Goal: Task Accomplishment & Management: Manage account settings

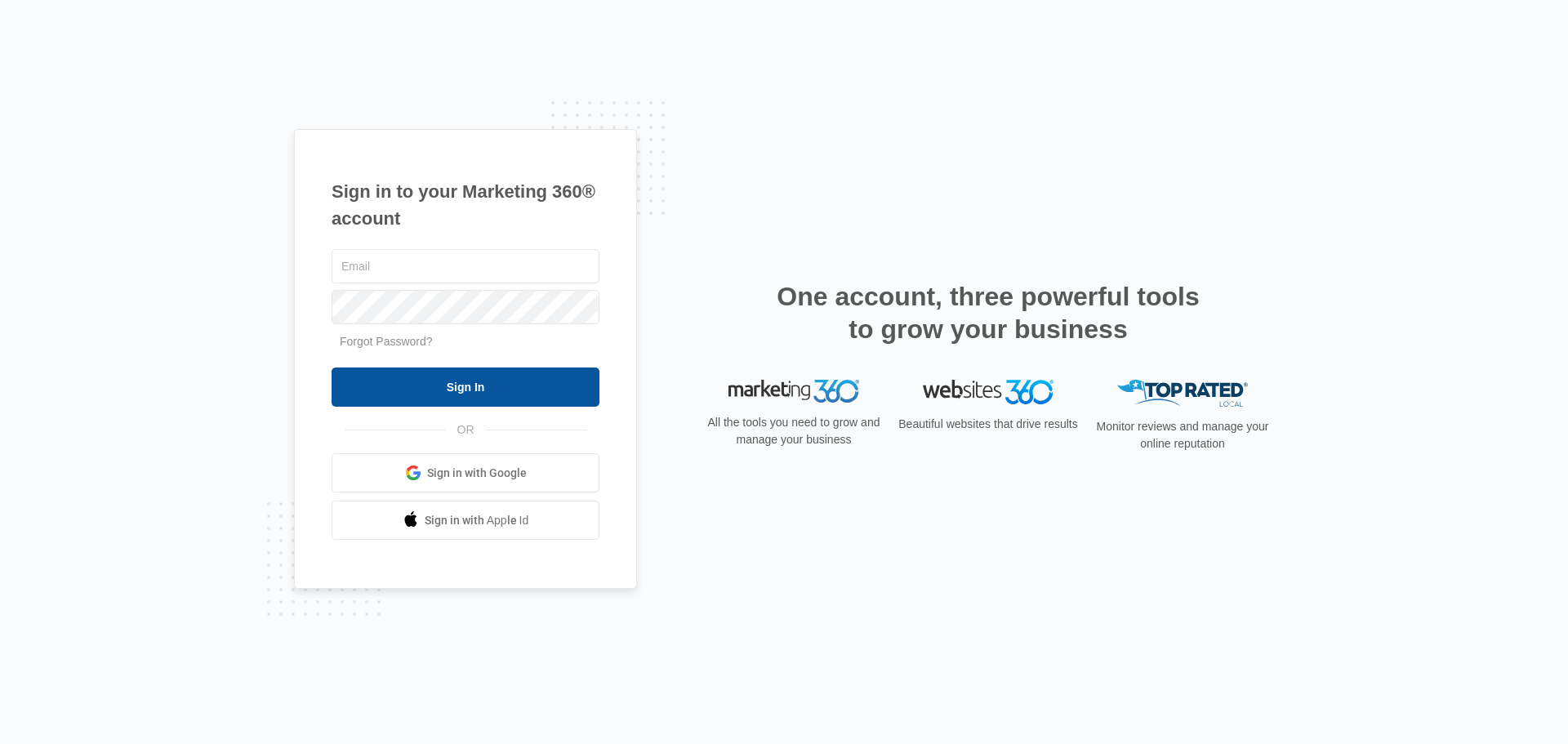
type input "[EMAIL_ADDRESS][DOMAIN_NAME]"
click at [504, 379] on input "Sign In" at bounding box center [465, 388] width 268 height 39
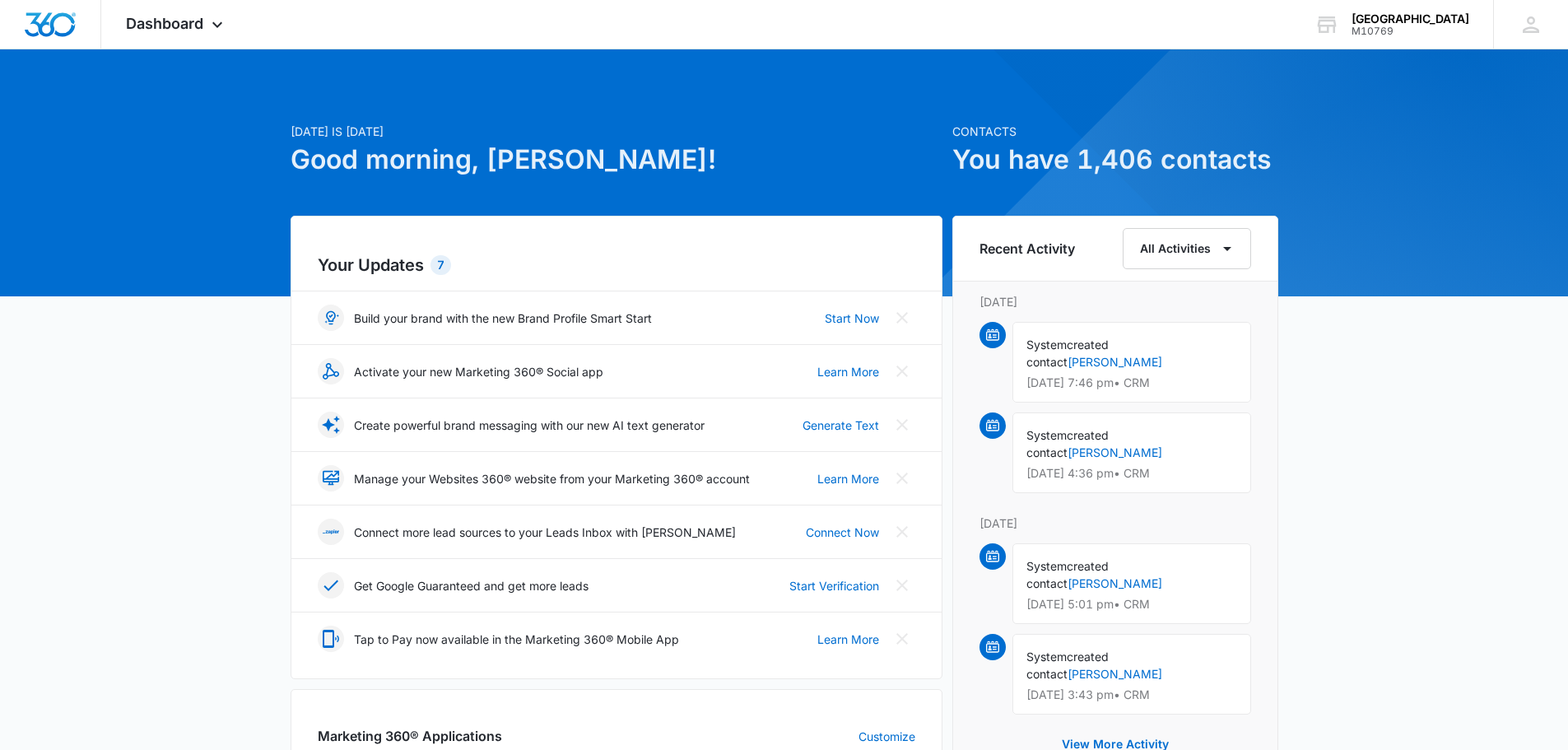
scroll to position [247, 0]
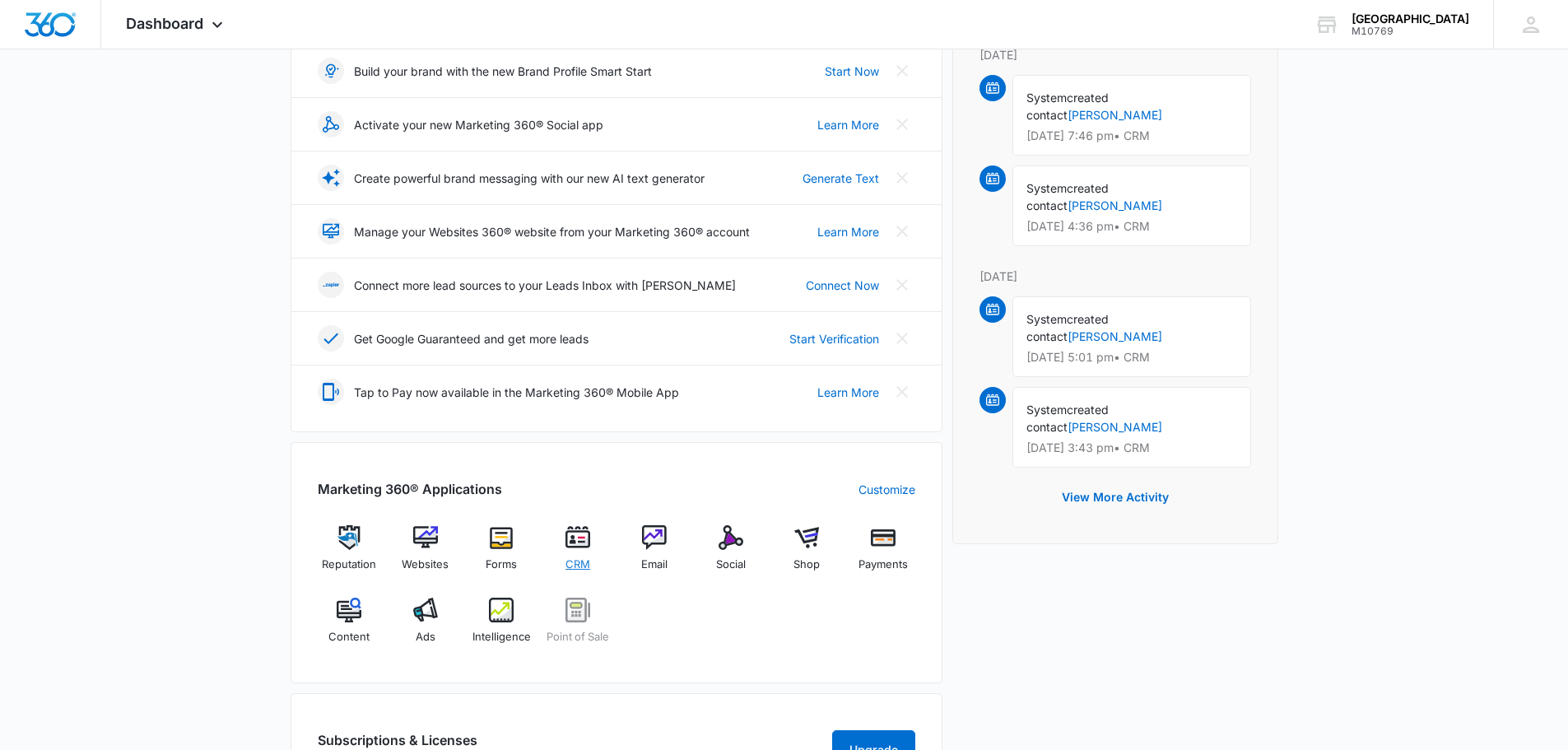
click at [573, 535] on img at bounding box center [577, 537] width 24 height 24
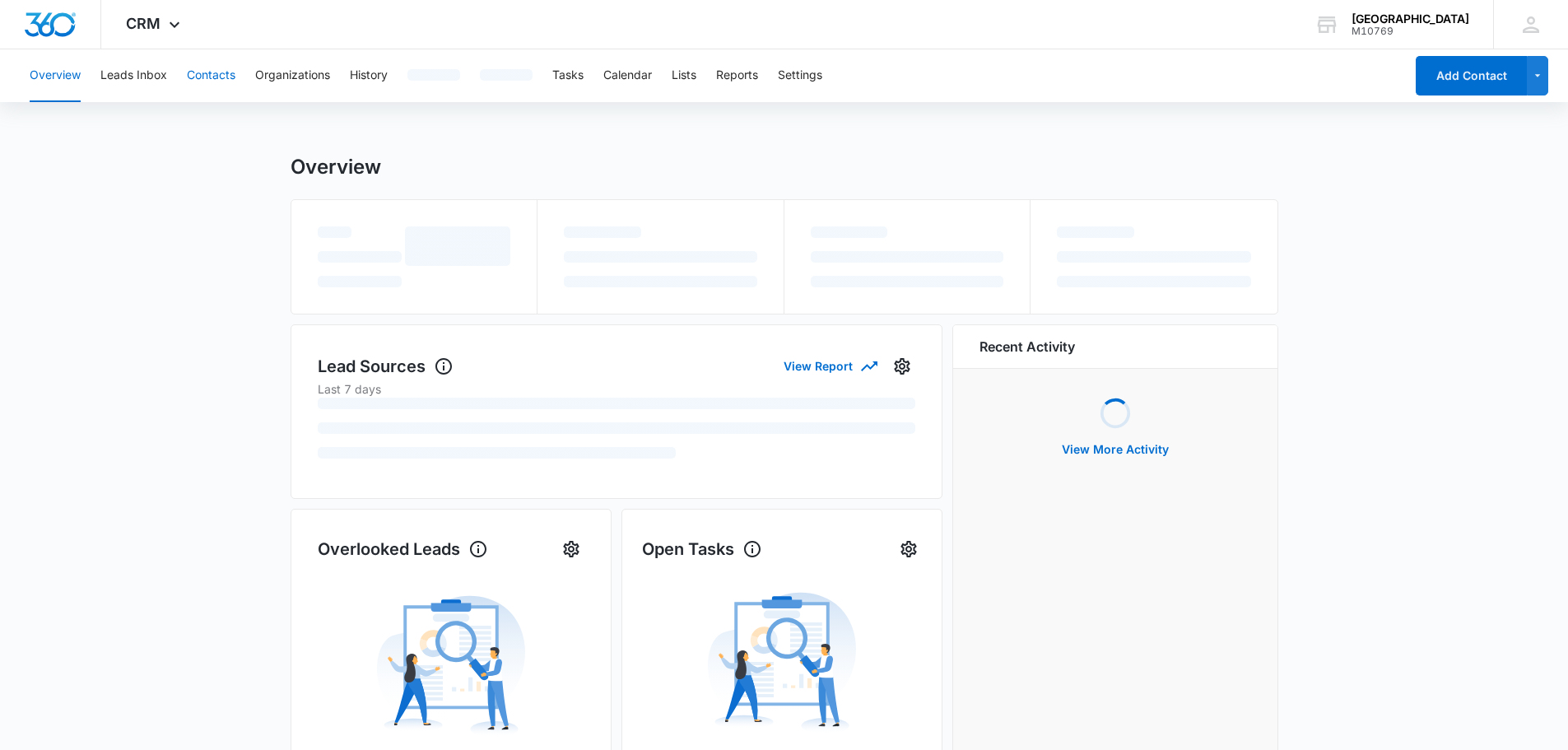
click at [217, 88] on button "Contacts" at bounding box center [212, 76] width 49 height 53
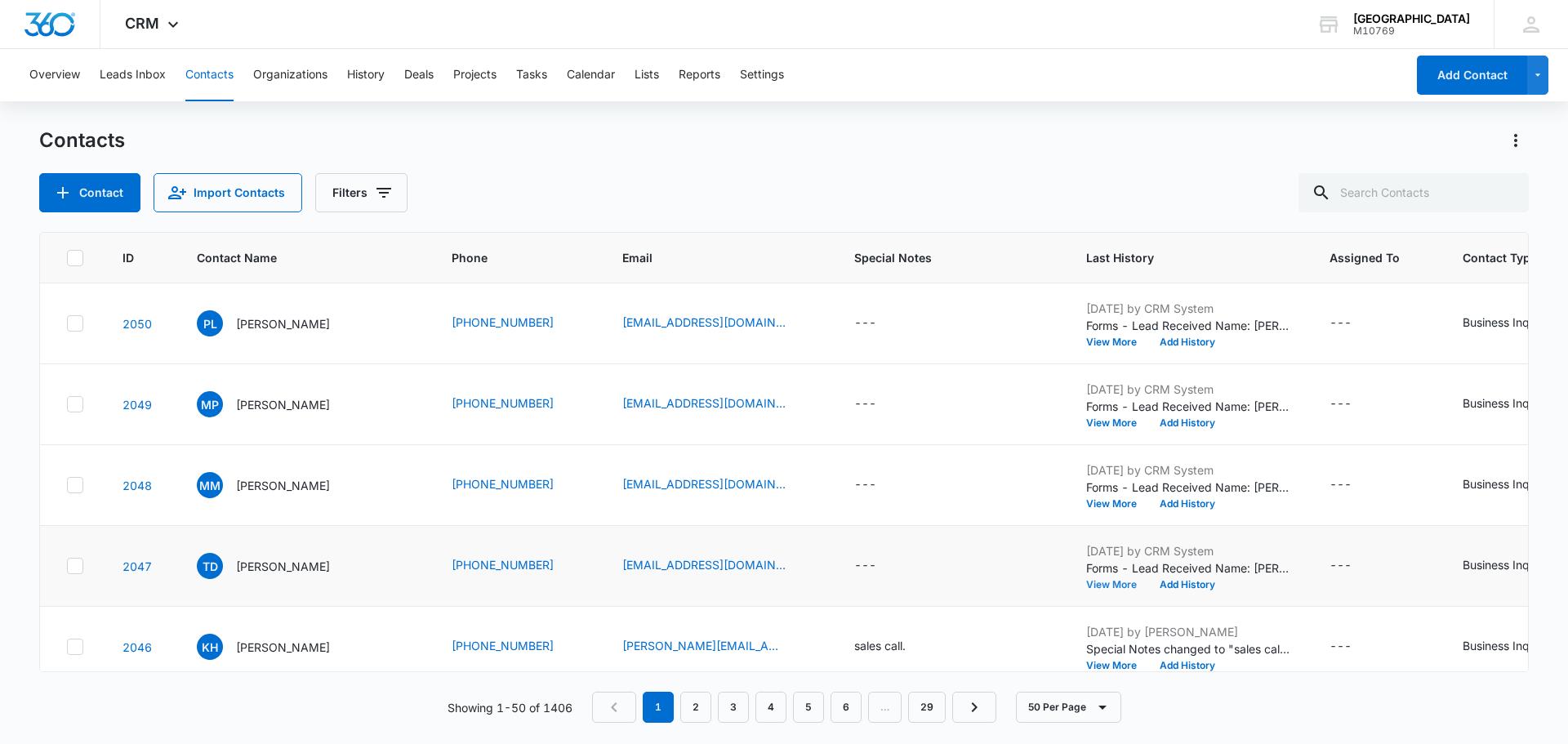
click at [1105, 580] on button "View More" at bounding box center [1117, 584] width 63 height 10
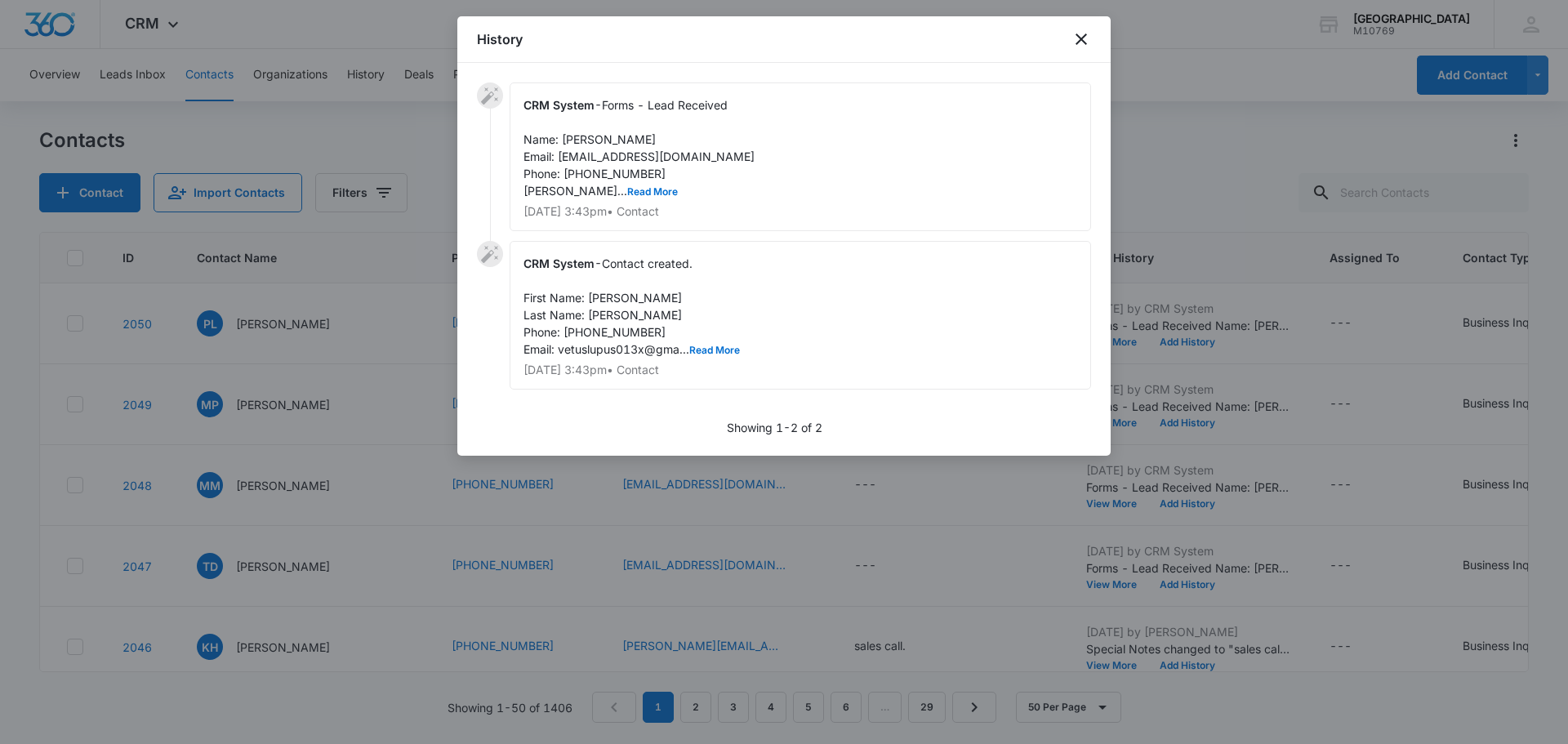
click at [606, 197] on div "CRM System - Forms - Lead Received Name: Tillman Dickson Email: vetuslupus013x@…" at bounding box center [800, 156] width 581 height 148
click at [627, 194] on button "Read More" at bounding box center [652, 191] width 51 height 10
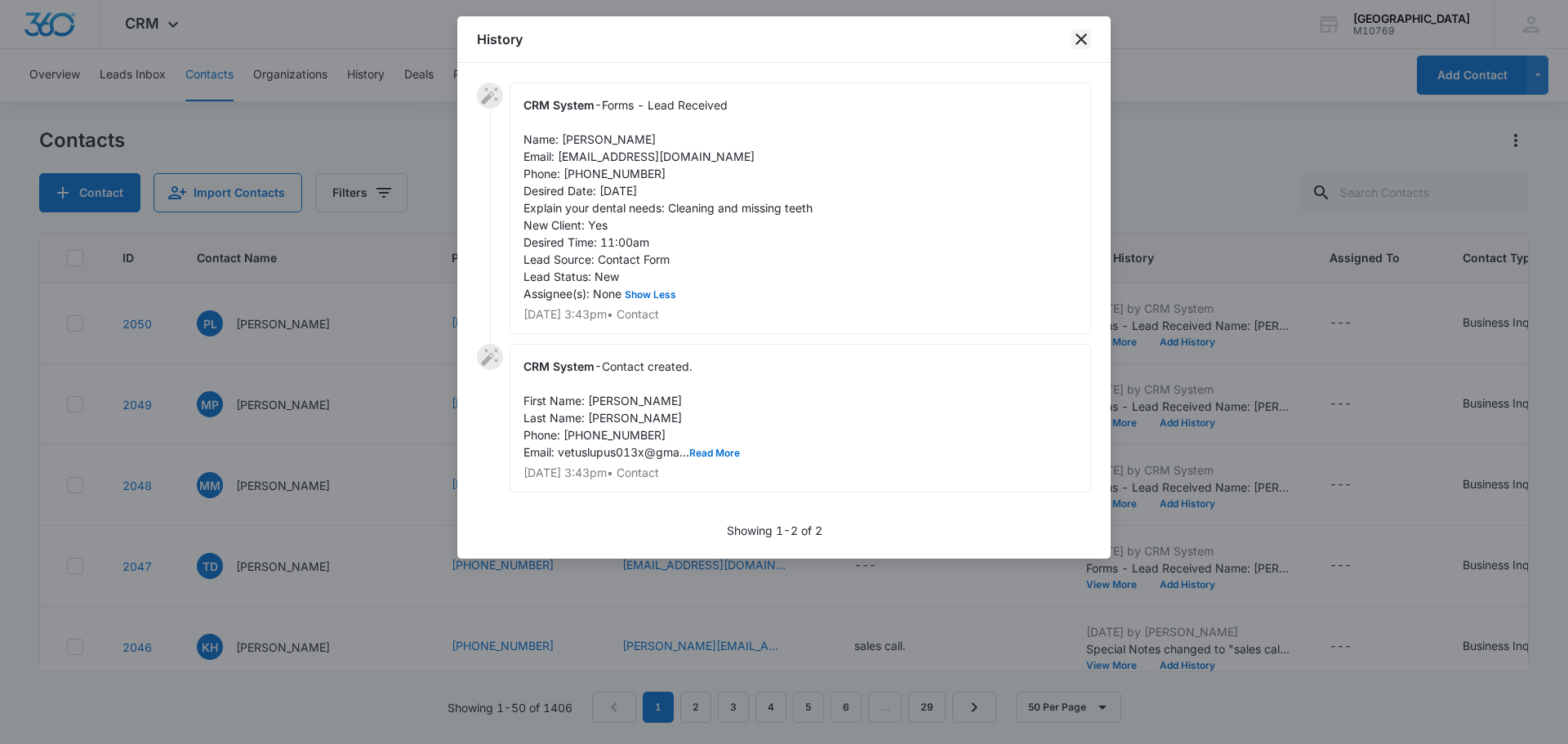
click at [1084, 29] on div "History" at bounding box center [784, 39] width 654 height 46
click at [1072, 42] on icon "close" at bounding box center [1081, 39] width 20 height 20
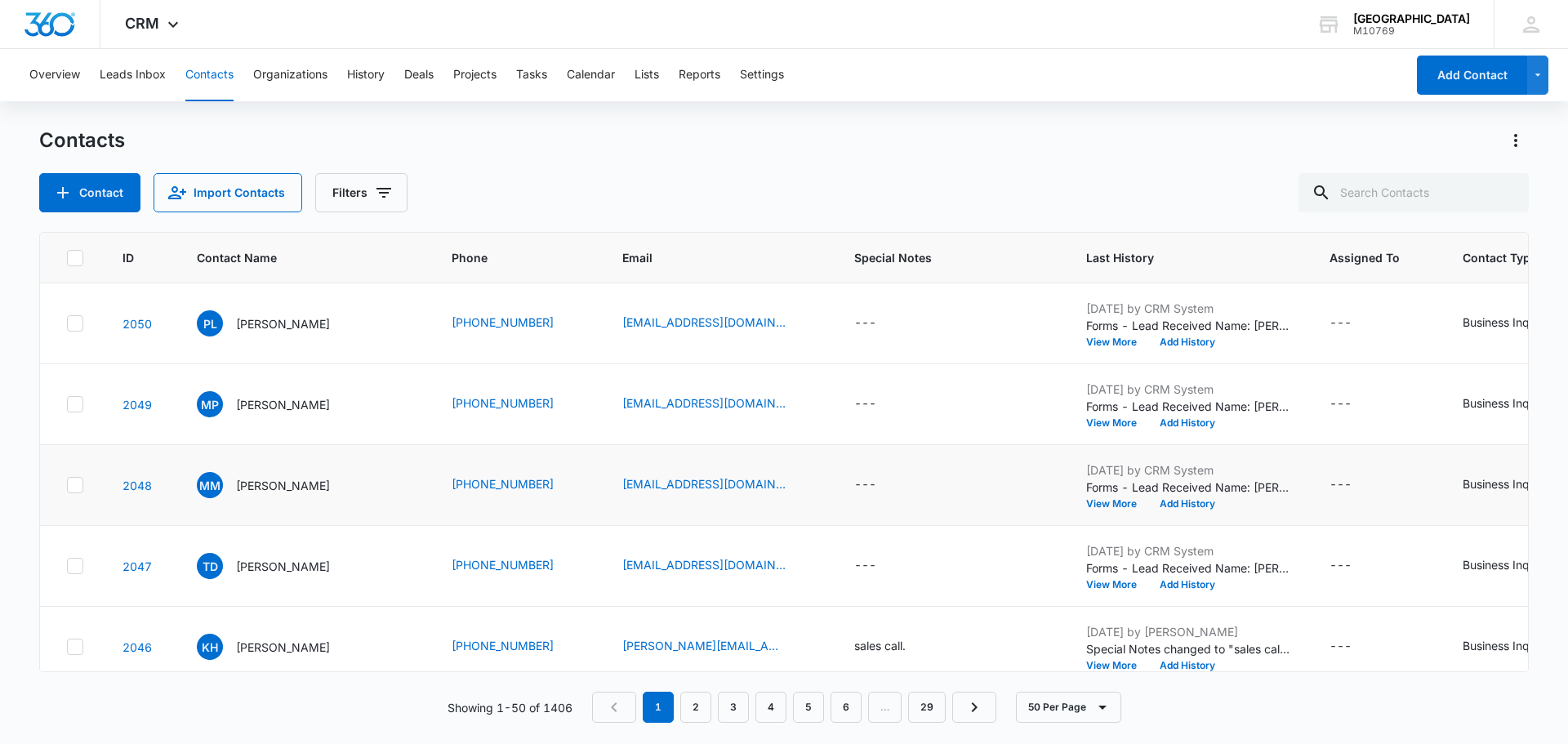
drag, startPoint x: 1094, startPoint y: 492, endPoint x: 1087, endPoint y: 518, distance: 26.9
click at [1091, 506] on div "Sep 9, 2025 by CRM System Forms - Lead Received Name: Morgan Morris Email: mgmo…" at bounding box center [1188, 485] width 204 height 47
click at [1089, 496] on div "Sep 9, 2025 by CRM System Forms - Lead Received Name: Morgan Morris Email: mgmo…" at bounding box center [1188, 485] width 204 height 47
click at [1093, 504] on button "View More" at bounding box center [1117, 504] width 63 height 10
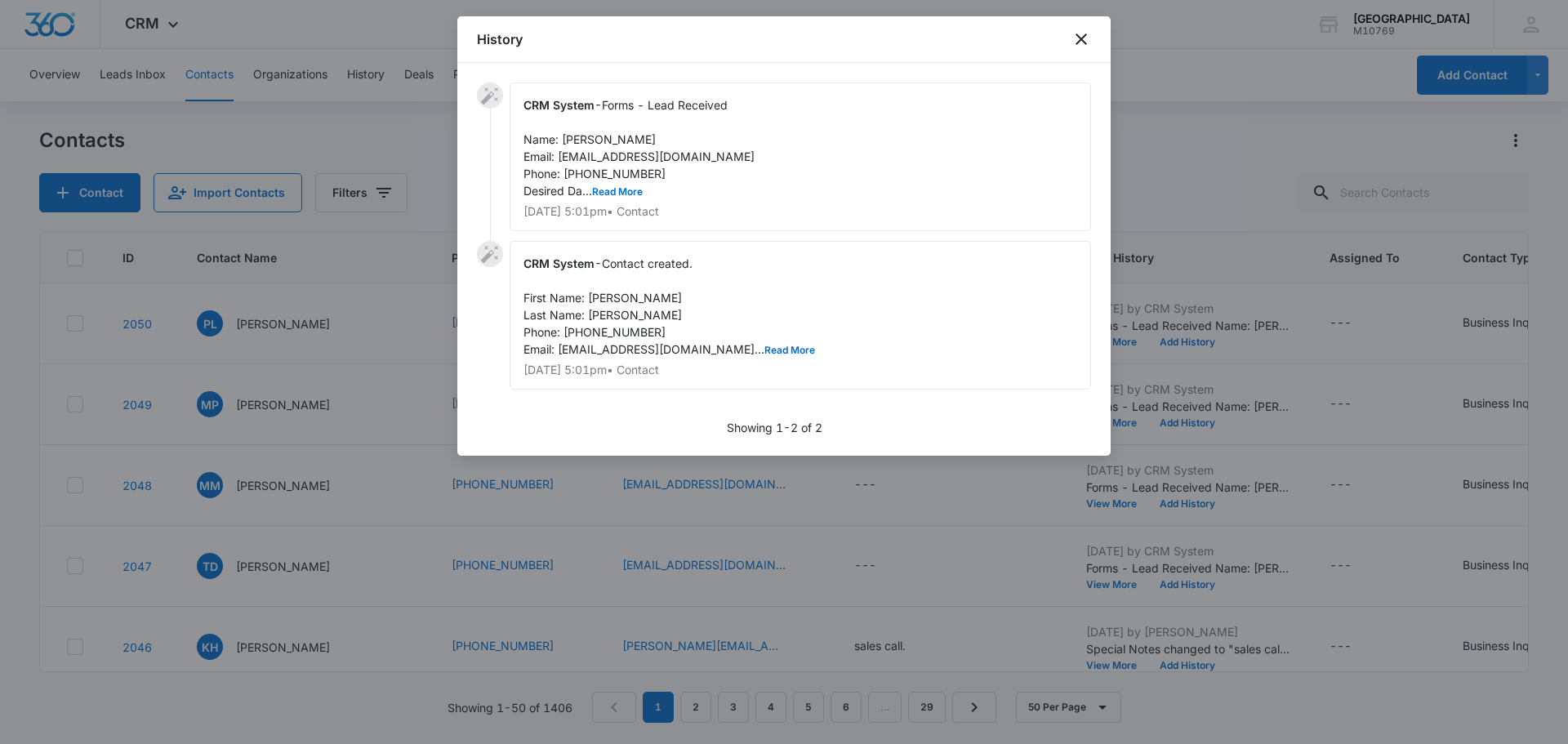
click at [602, 202] on div "CRM System - Forms - Lead Received Name: Morgan Morris Email: mgmorri26@outlook…" at bounding box center [800, 156] width 581 height 148
click at [613, 195] on button "Read More" at bounding box center [617, 191] width 51 height 10
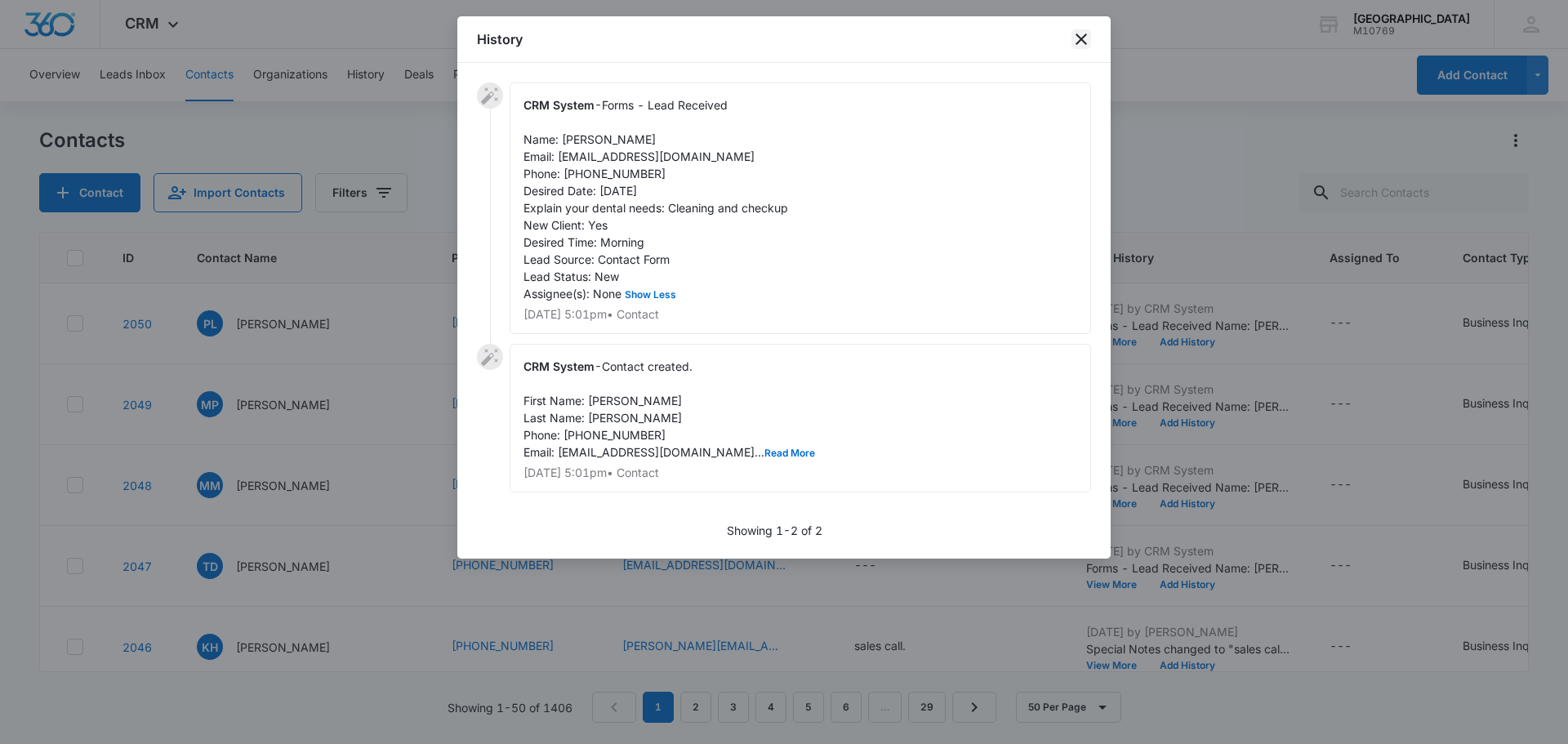
click at [1084, 47] on icon "close" at bounding box center [1081, 39] width 20 height 20
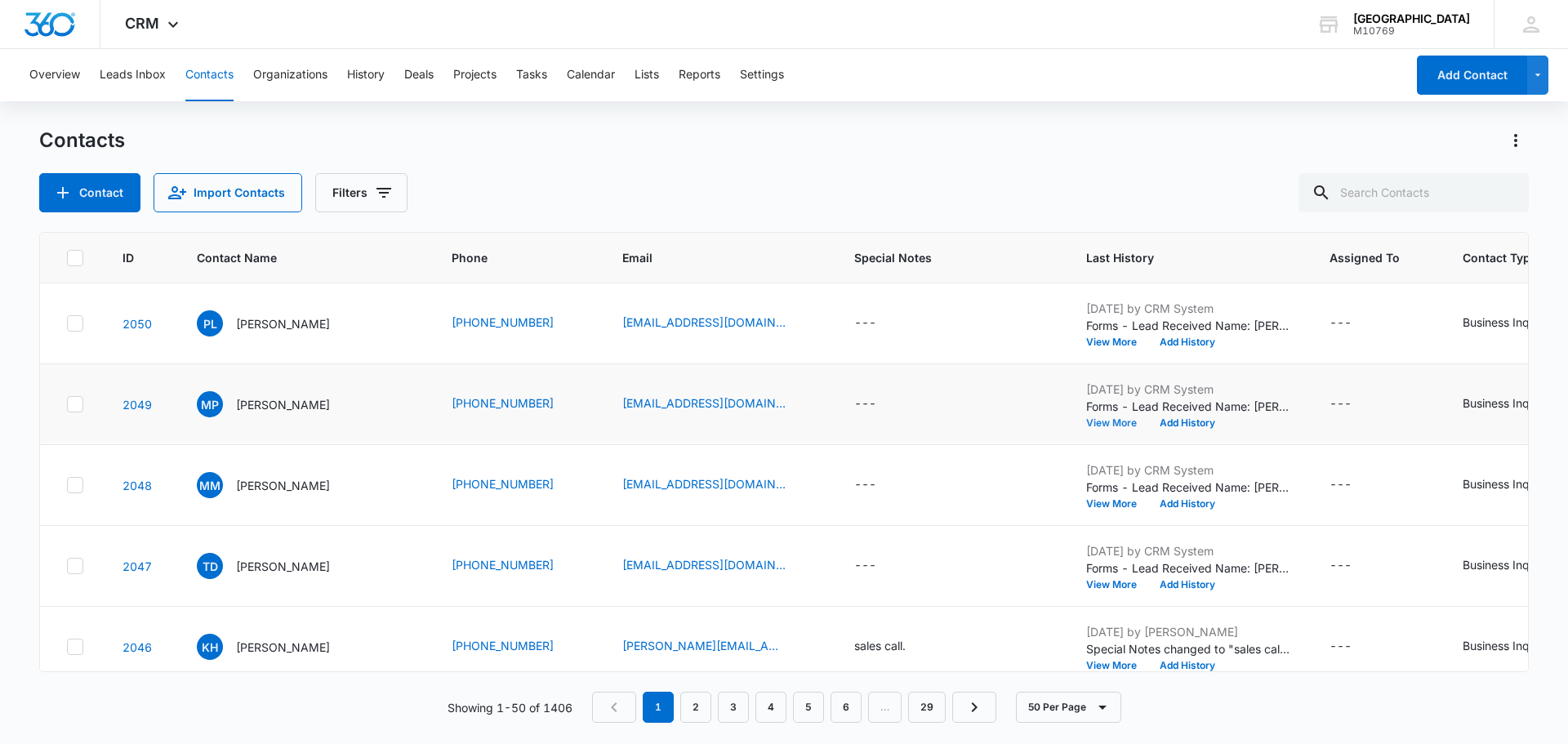
click at [1113, 424] on button "View More" at bounding box center [1117, 422] width 63 height 10
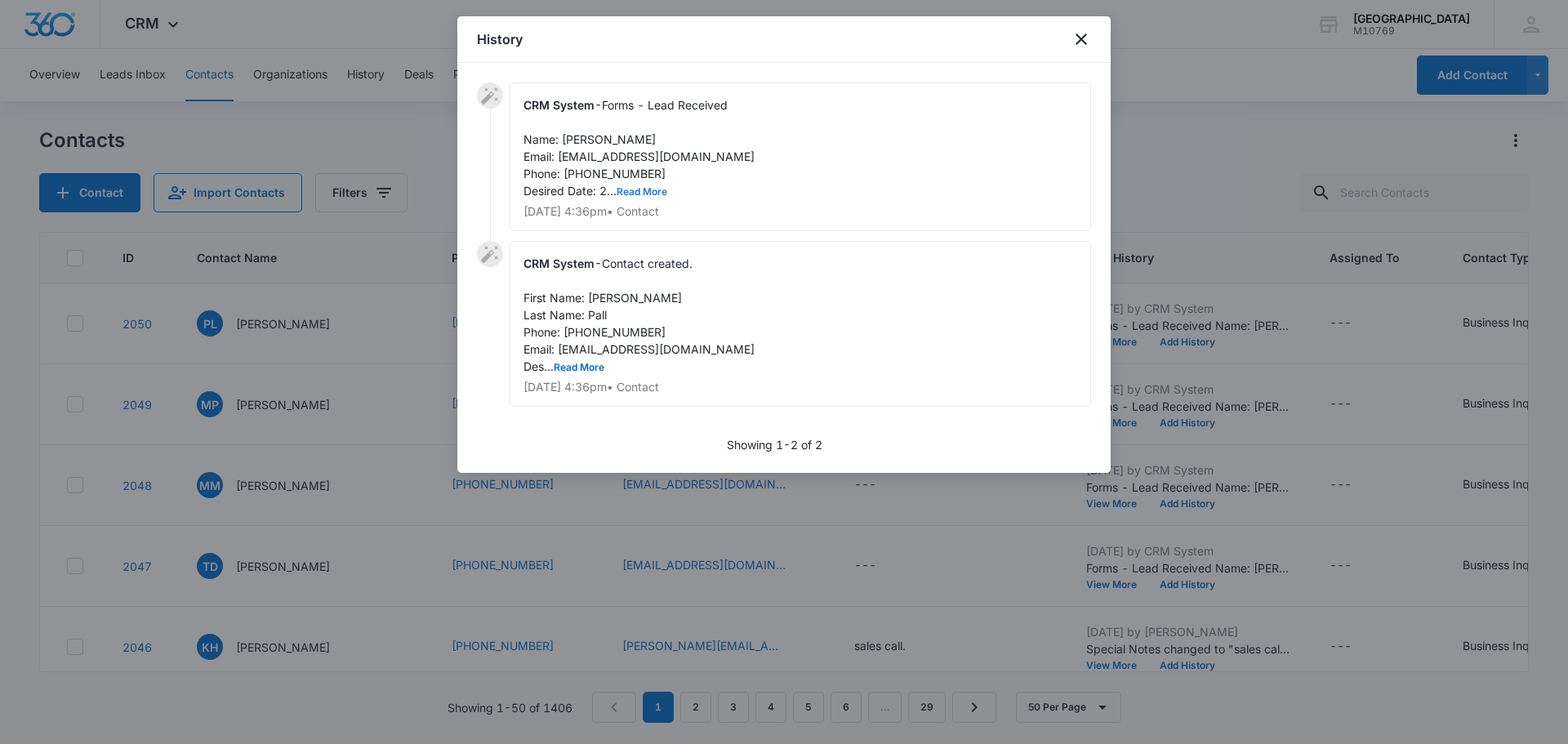
click at [636, 188] on button "Read More" at bounding box center [641, 191] width 51 height 10
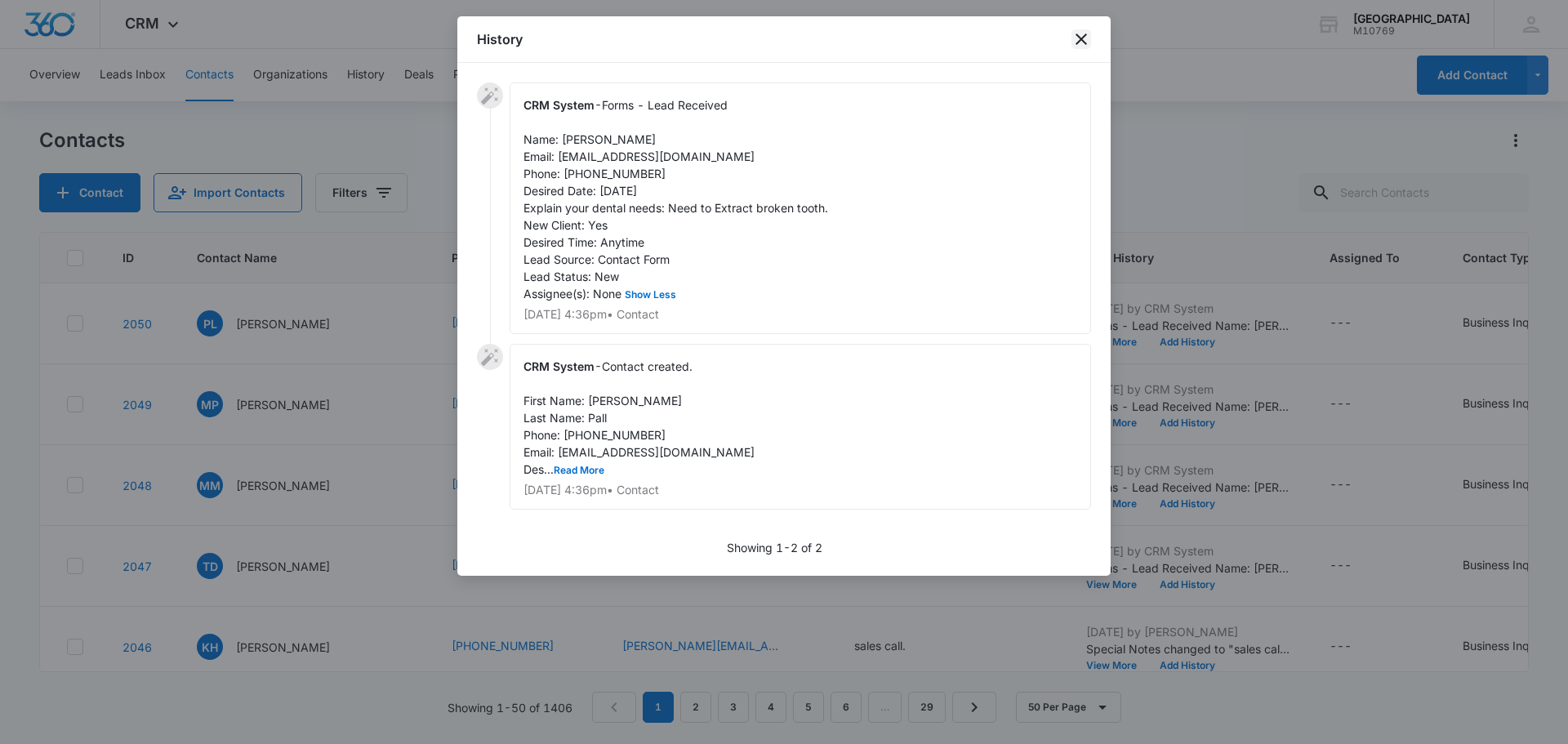
click at [1074, 46] on icon "close" at bounding box center [1081, 39] width 20 height 20
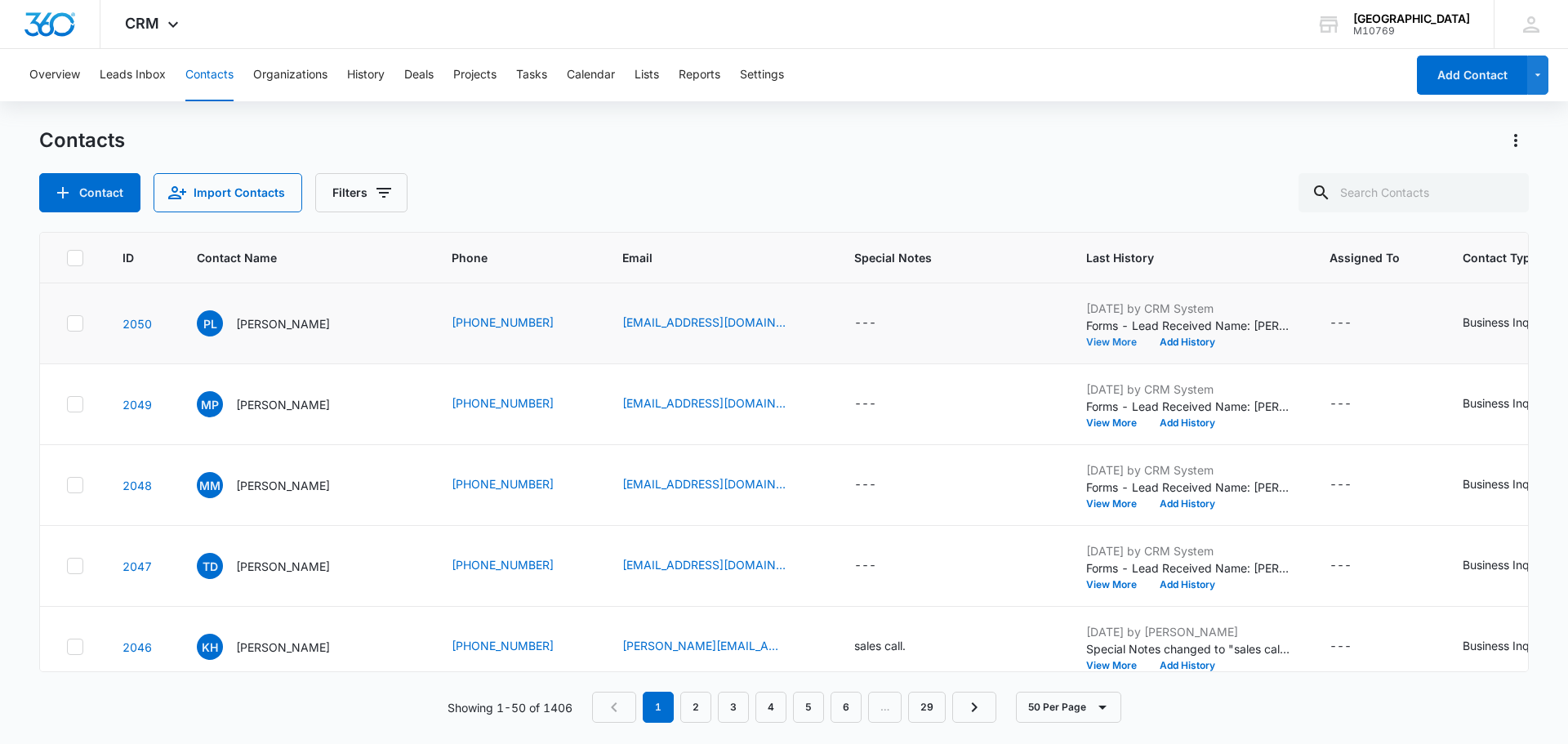
click at [1098, 339] on button "View More" at bounding box center [1117, 342] width 63 height 10
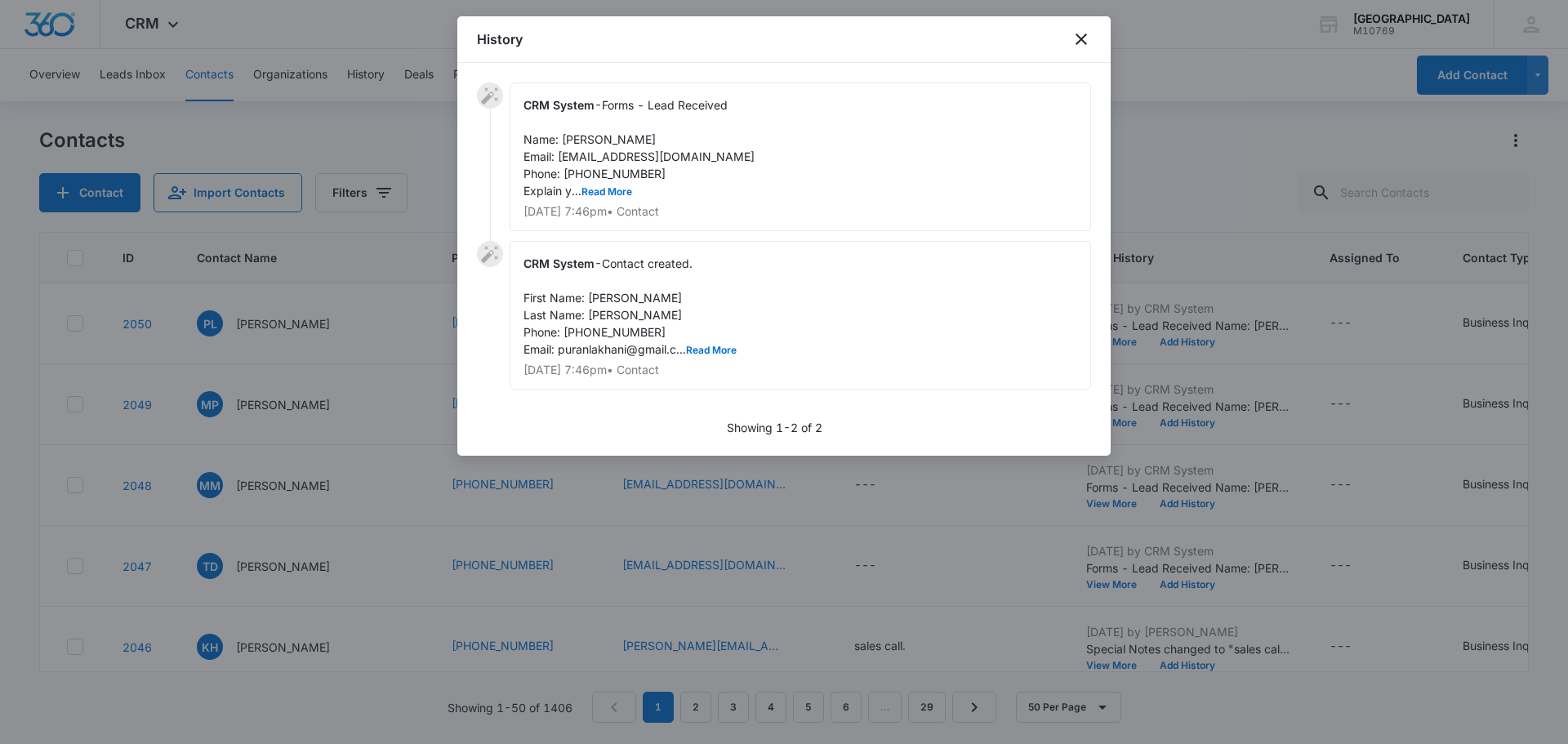
click at [611, 197] on div "CRM System - Forms - Lead Received Name: Puran Lakhani Email: puranlakhani@gmai…" at bounding box center [800, 156] width 581 height 148
click at [609, 195] on button "Read More" at bounding box center [606, 191] width 51 height 10
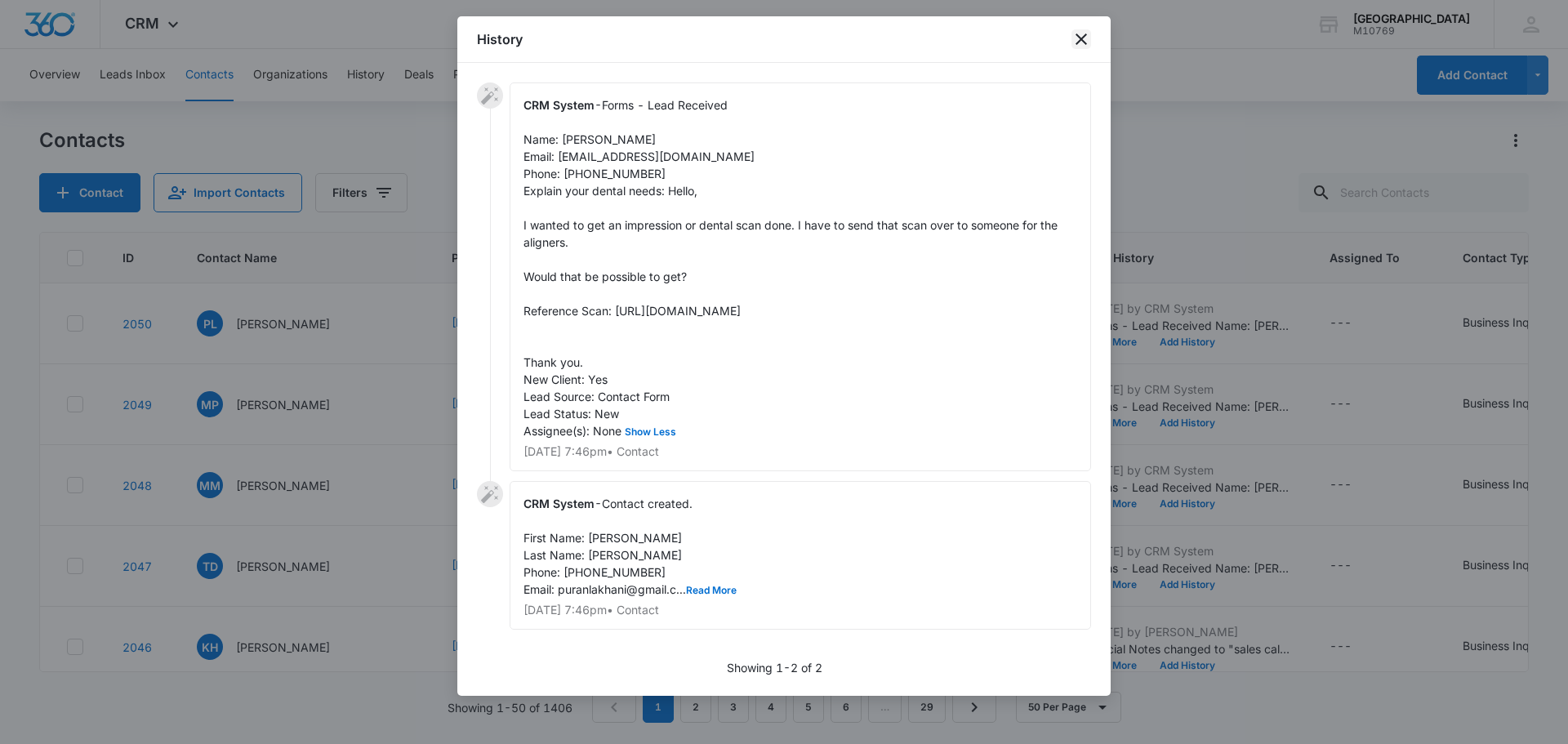
click at [1088, 40] on icon "close" at bounding box center [1081, 39] width 20 height 20
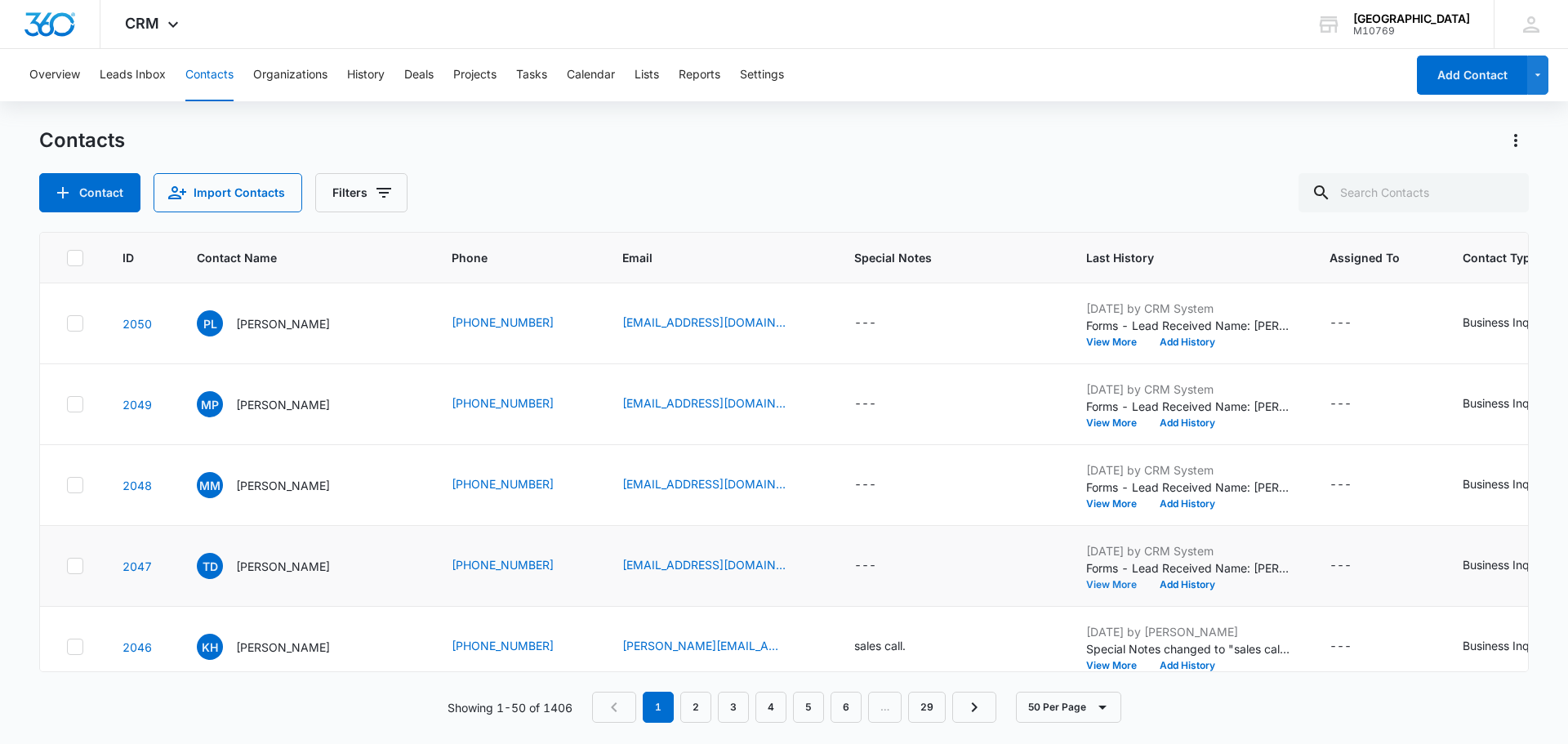
click at [1110, 586] on button "View More" at bounding box center [1117, 584] width 63 height 10
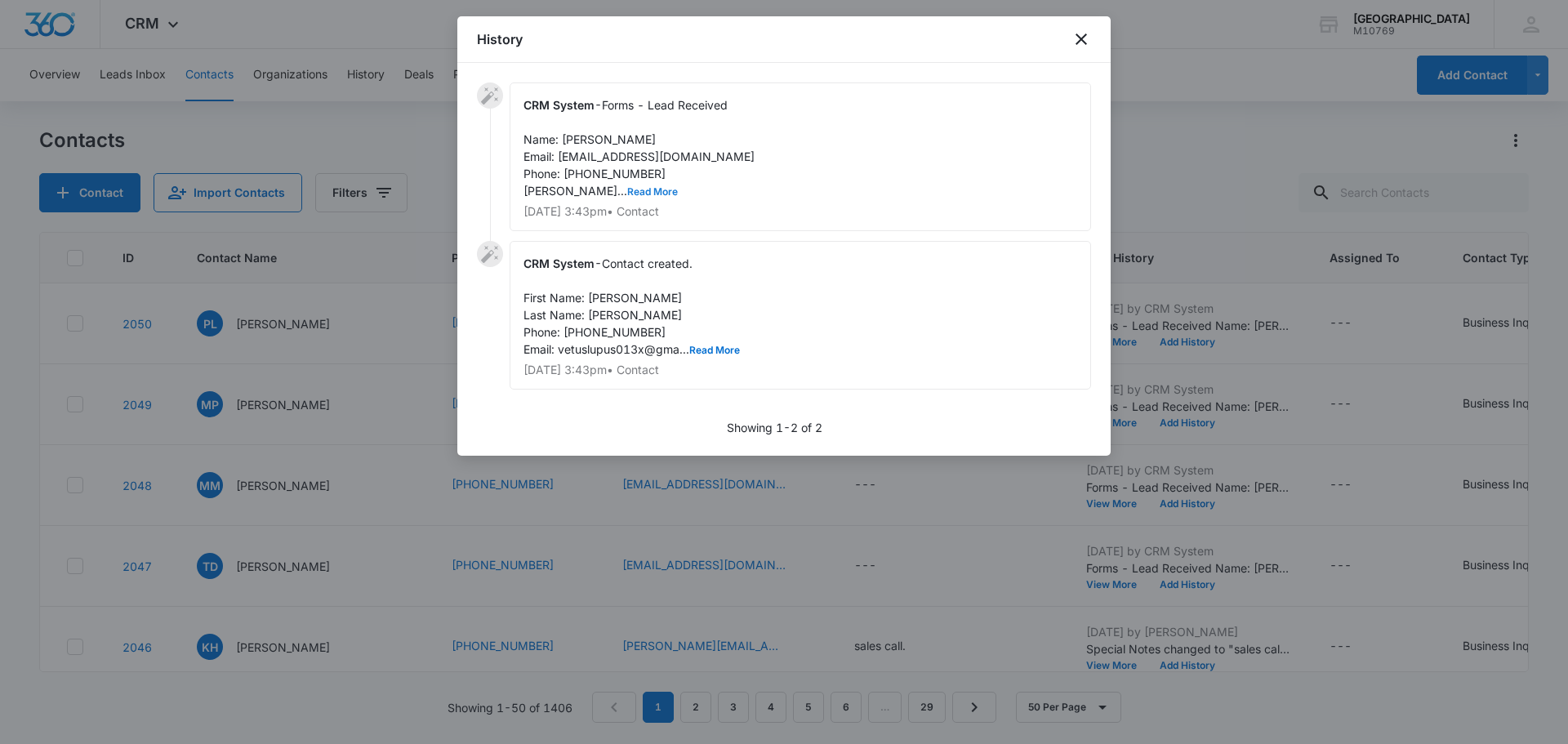
click at [627, 190] on button "Read More" at bounding box center [652, 191] width 51 height 10
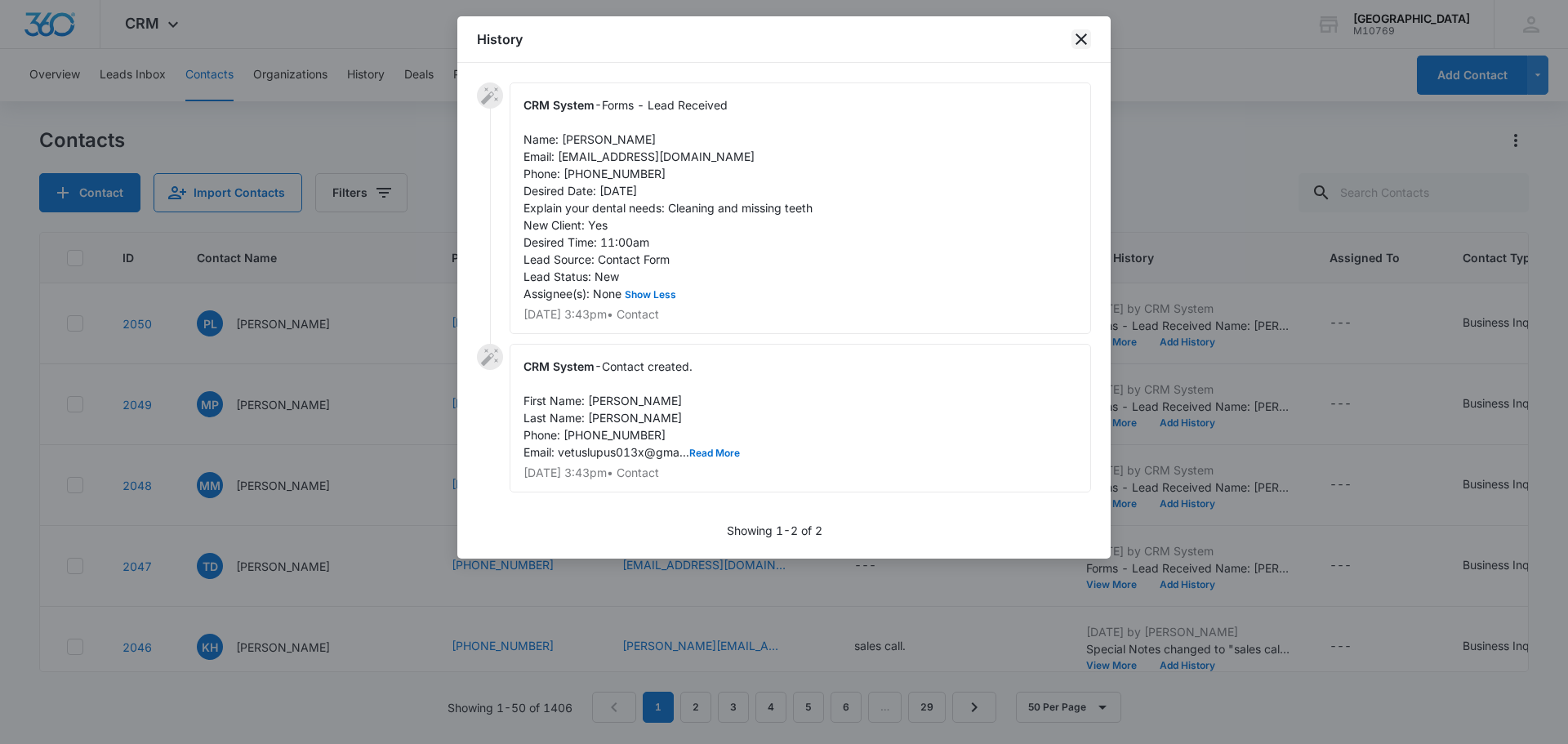
click at [1076, 46] on icon "close" at bounding box center [1081, 39] width 20 height 20
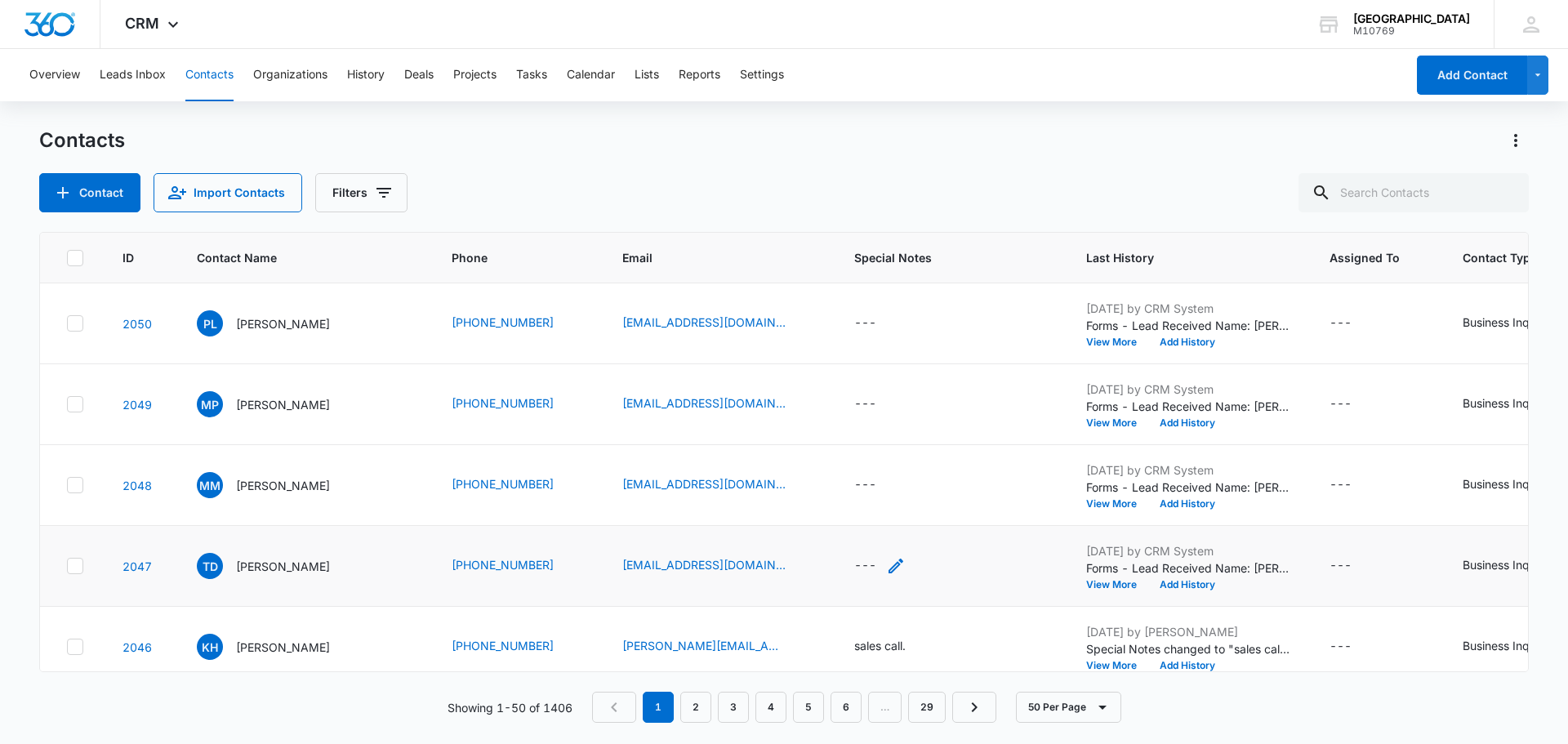
click at [860, 565] on div "---" at bounding box center [865, 566] width 22 height 20
click at [841, 448] on textarea "Special Notes" at bounding box center [880, 434] width 194 height 93
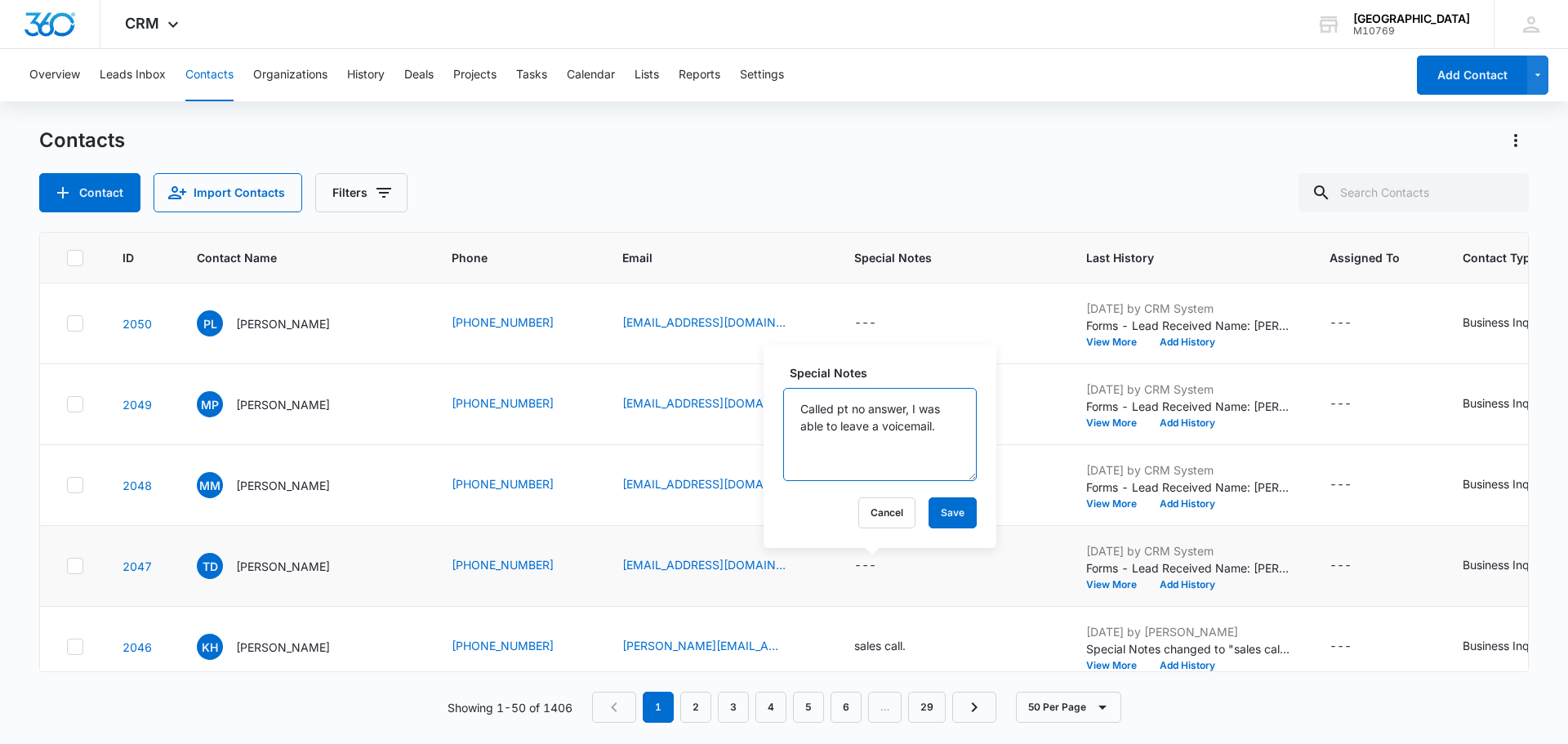
type textarea "Called pt no answer, I was able to leave a voicemail."
click at [929, 513] on button "Save" at bounding box center [953, 513] width 48 height 31
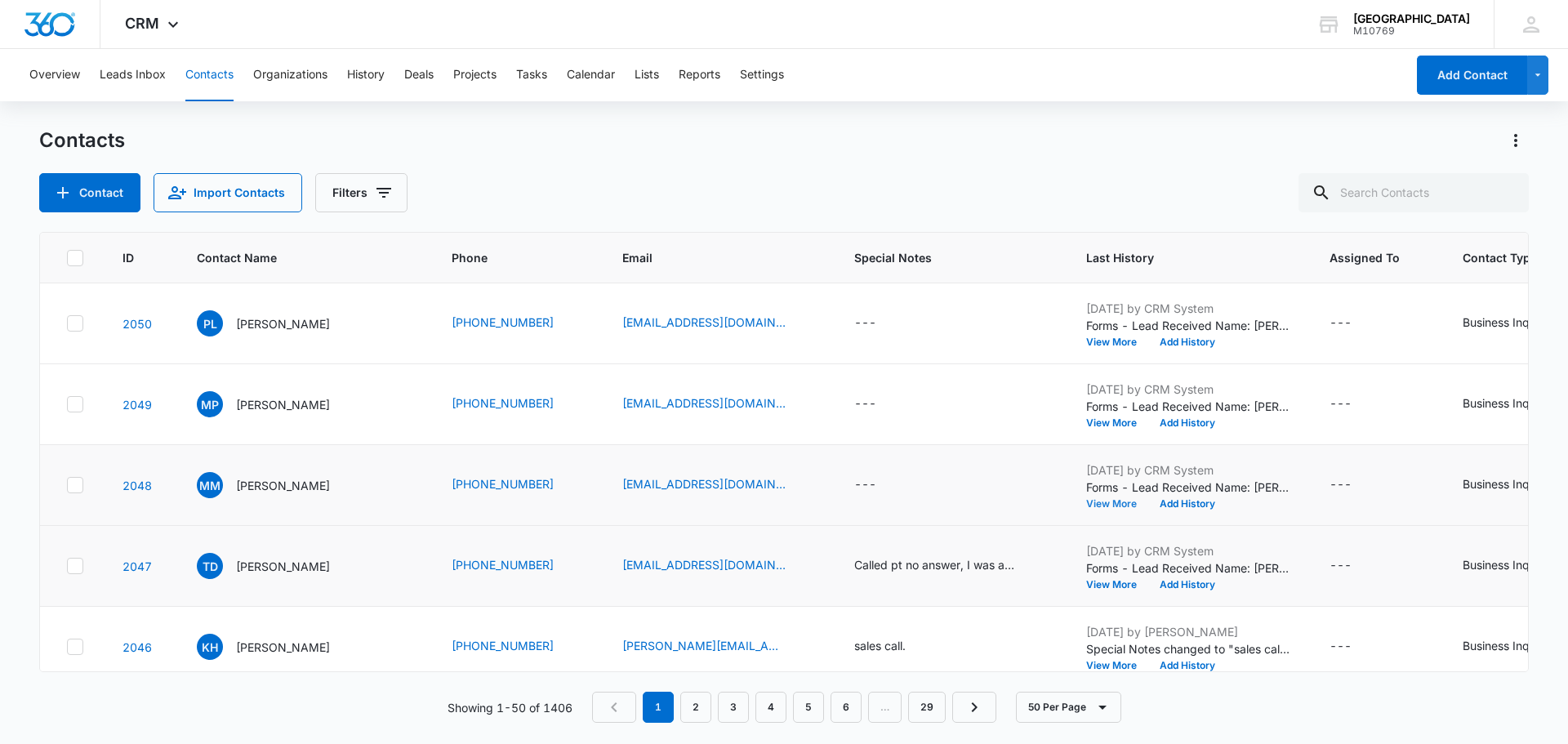
click at [1113, 504] on button "View More" at bounding box center [1117, 504] width 63 height 10
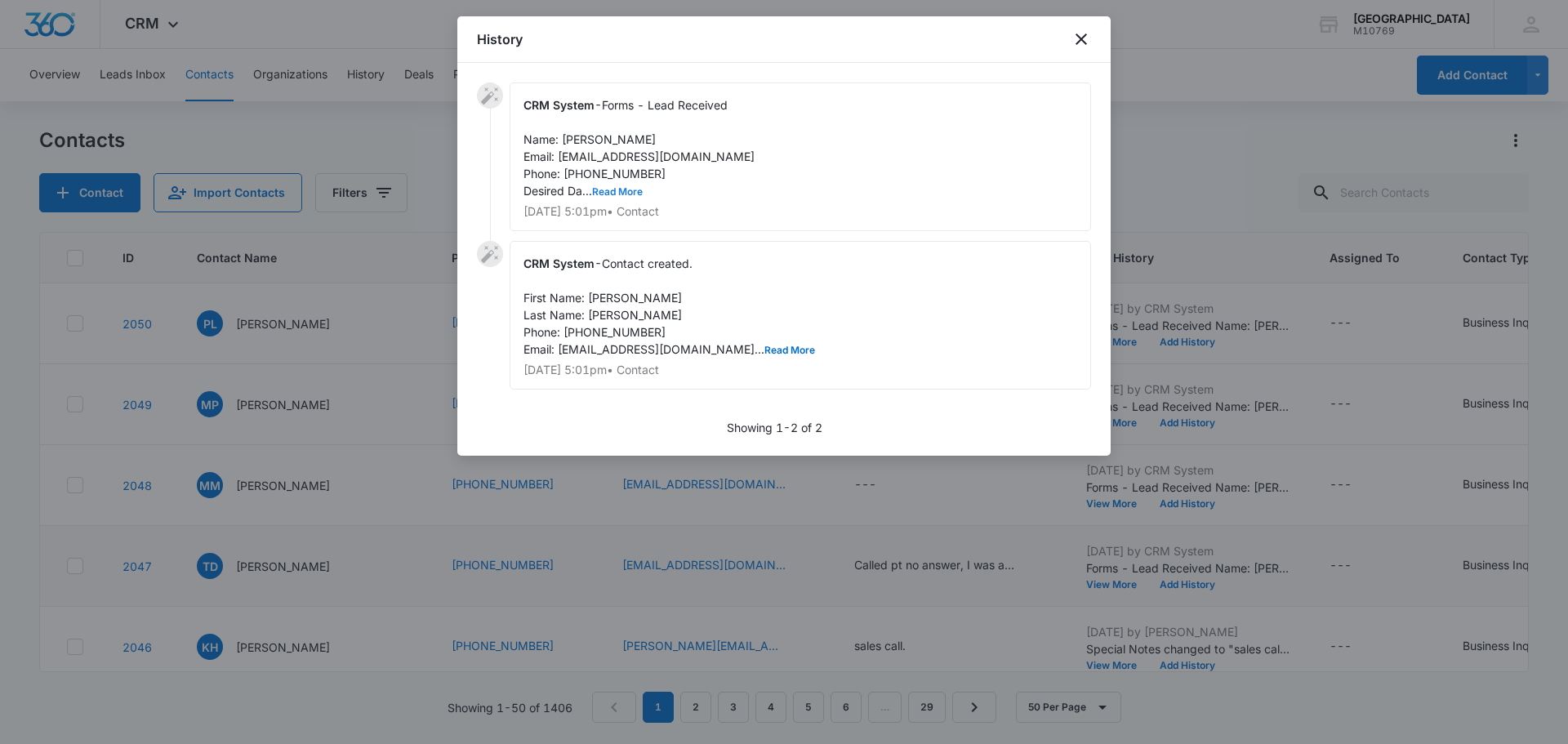
click at [612, 196] on button "Read More" at bounding box center [617, 191] width 51 height 10
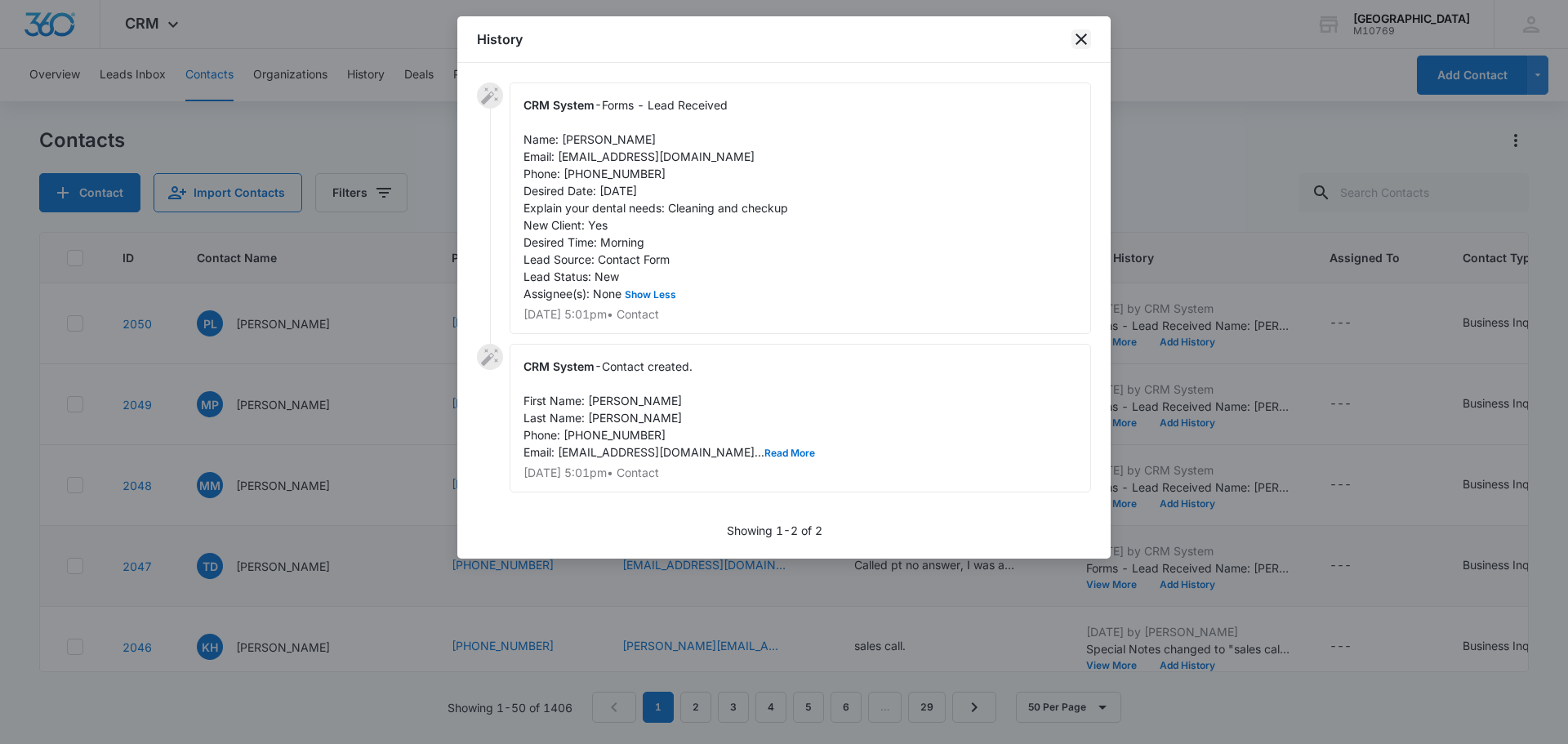
drag, startPoint x: 1083, startPoint y: 39, endPoint x: 1068, endPoint y: 62, distance: 27.5
click at [1083, 38] on icon "close" at bounding box center [1081, 39] width 20 height 20
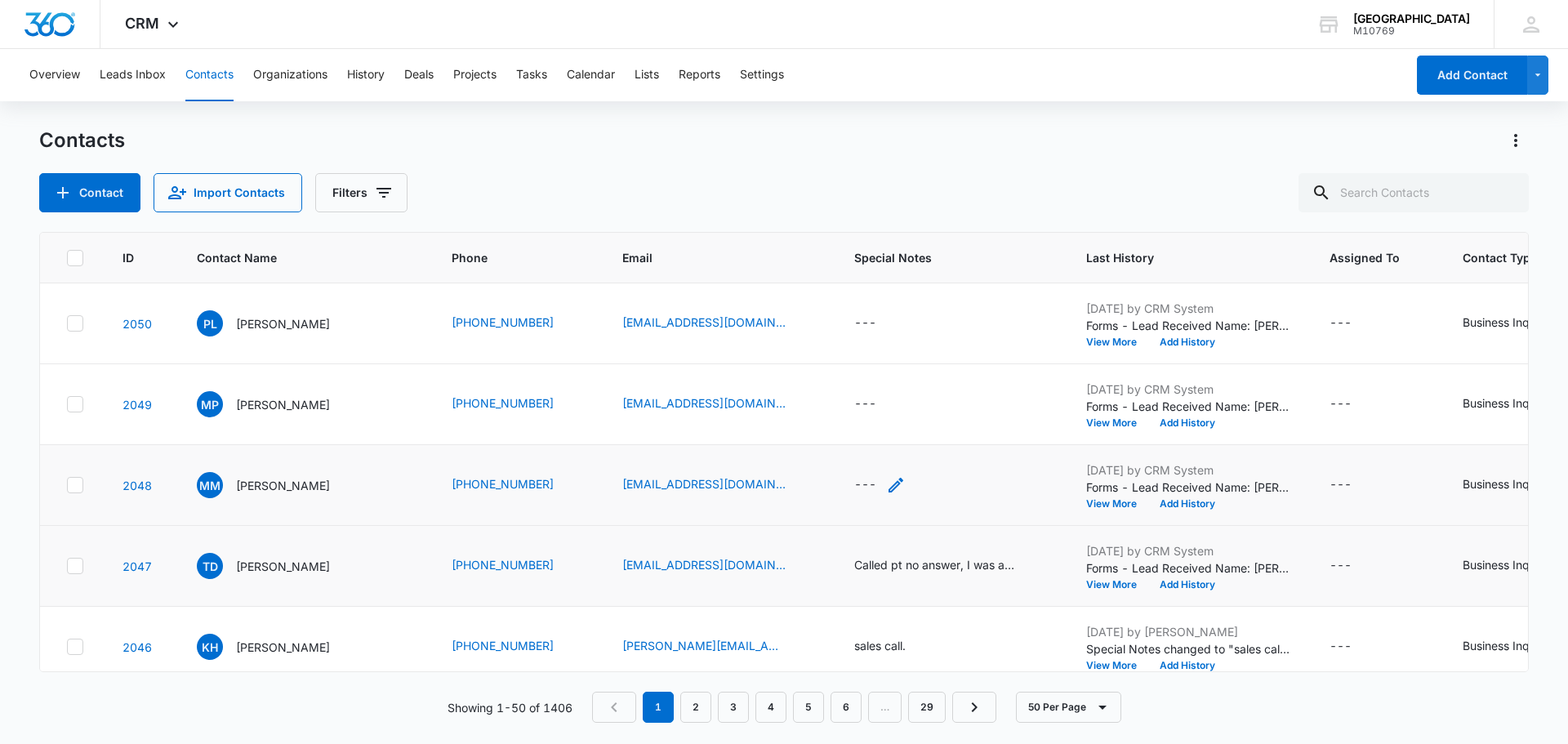
click at [855, 482] on div "---" at bounding box center [865, 485] width 22 height 20
click at [884, 380] on textarea "Special Notes" at bounding box center [880, 354] width 194 height 93
type textarea "Called pt, no answer i was able to leave a Vm"
click at [941, 435] on button "Save" at bounding box center [953, 431] width 48 height 31
click at [1108, 426] on button "View More" at bounding box center [1117, 422] width 63 height 10
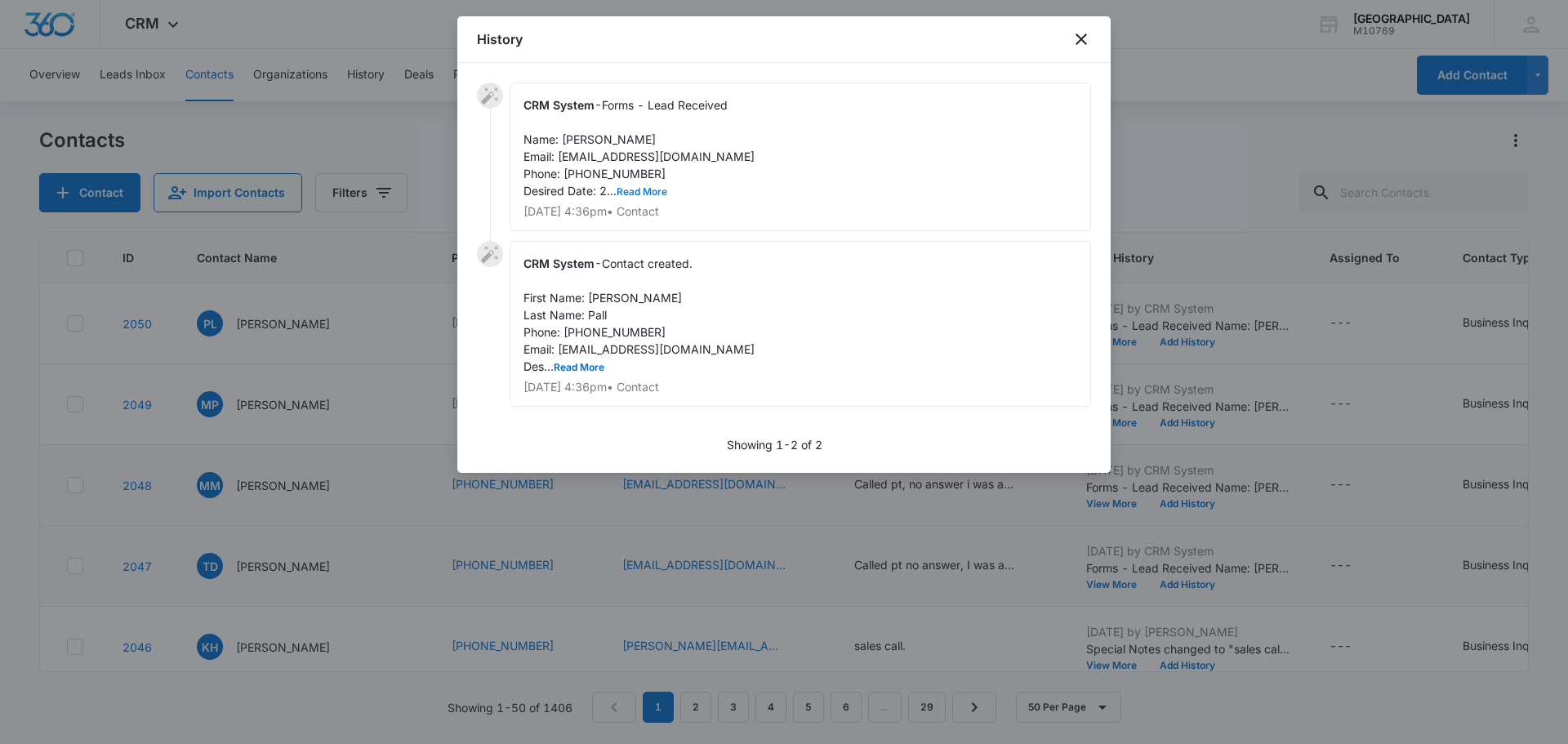
click at [638, 191] on button "Read More" at bounding box center [641, 191] width 51 height 10
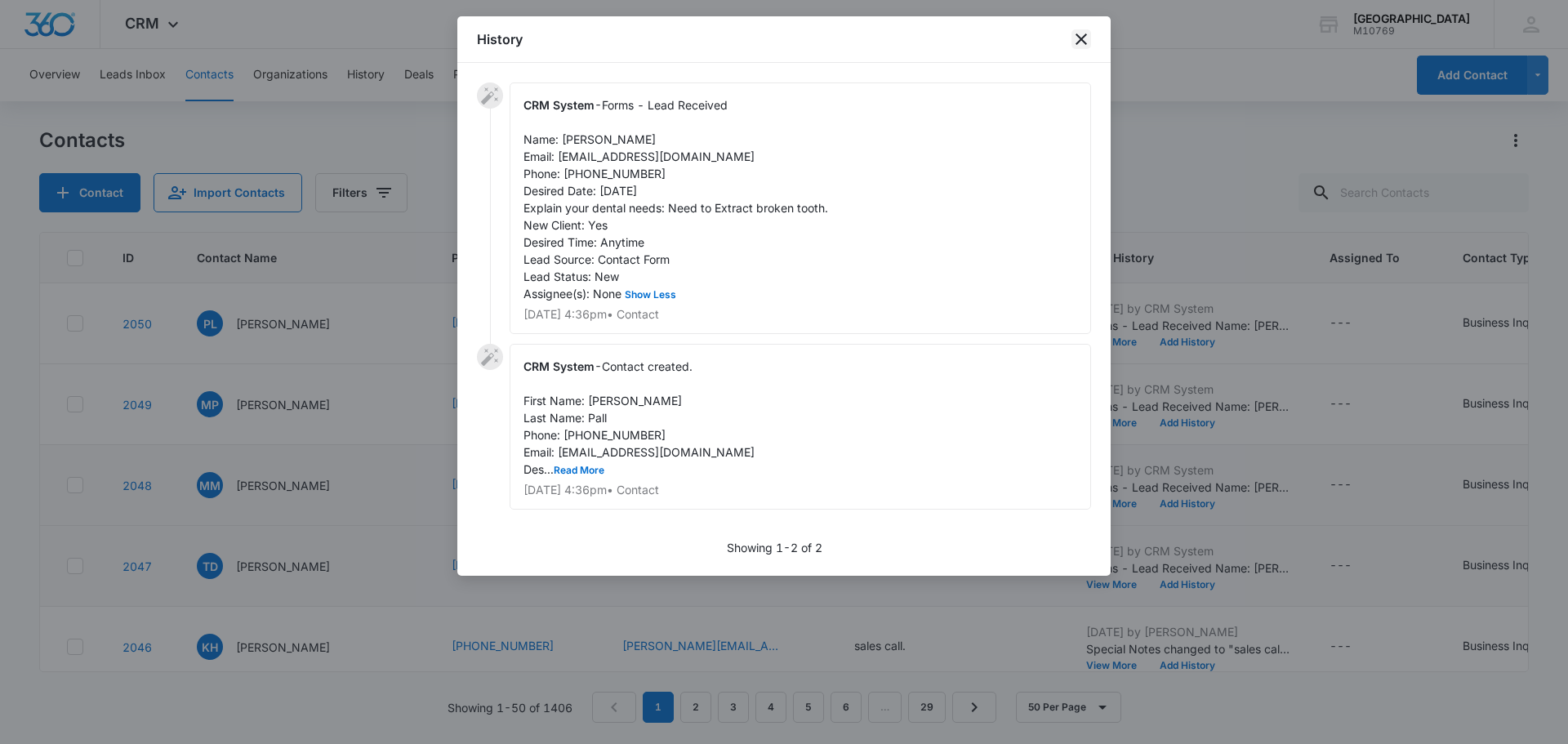
click at [1079, 35] on icon "close" at bounding box center [1081, 39] width 20 height 20
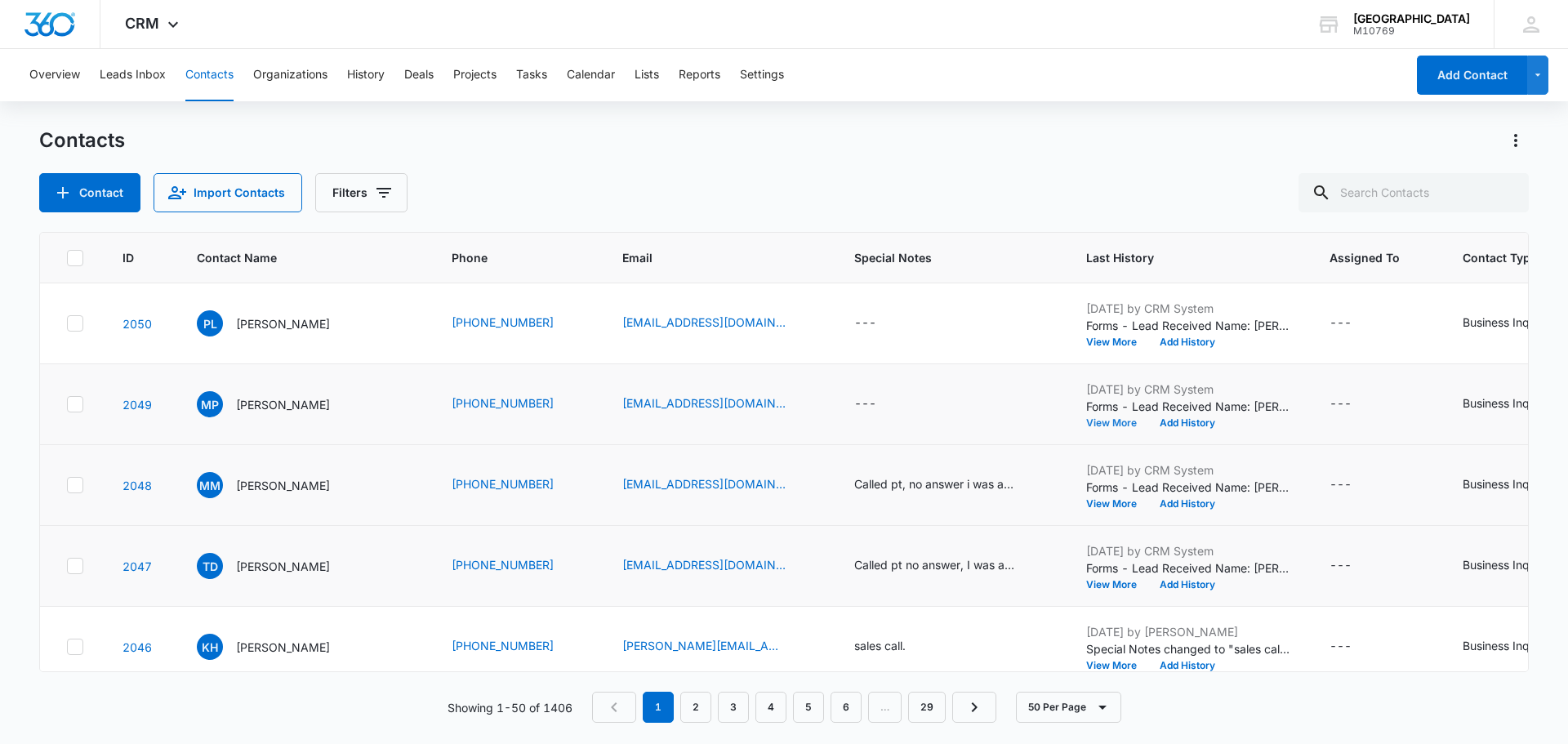
click at [1106, 423] on button "View More" at bounding box center [1117, 422] width 63 height 10
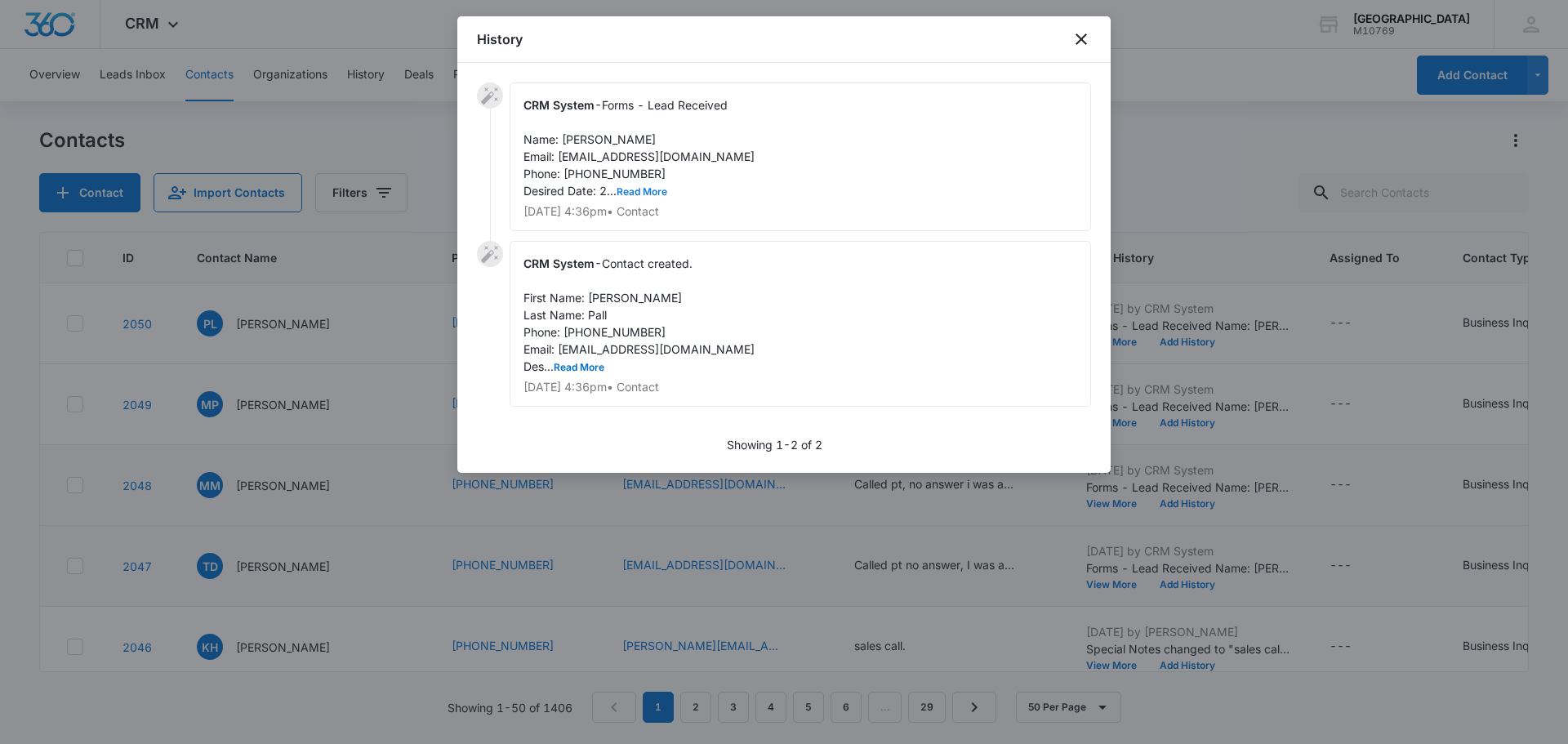
click at [654, 195] on button "Read More" at bounding box center [641, 191] width 51 height 10
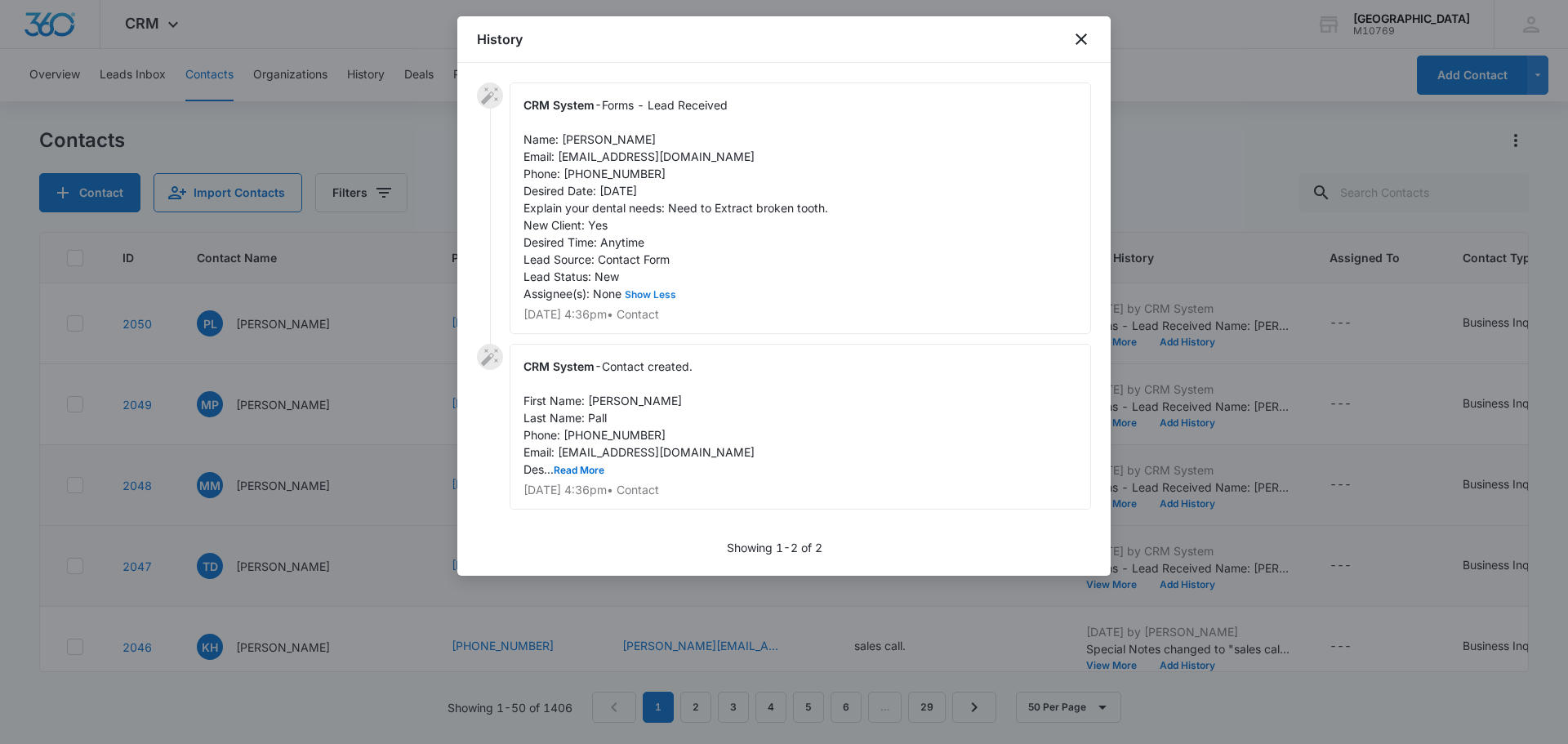
click at [662, 298] on button "Show Less" at bounding box center [650, 295] width 58 height 10
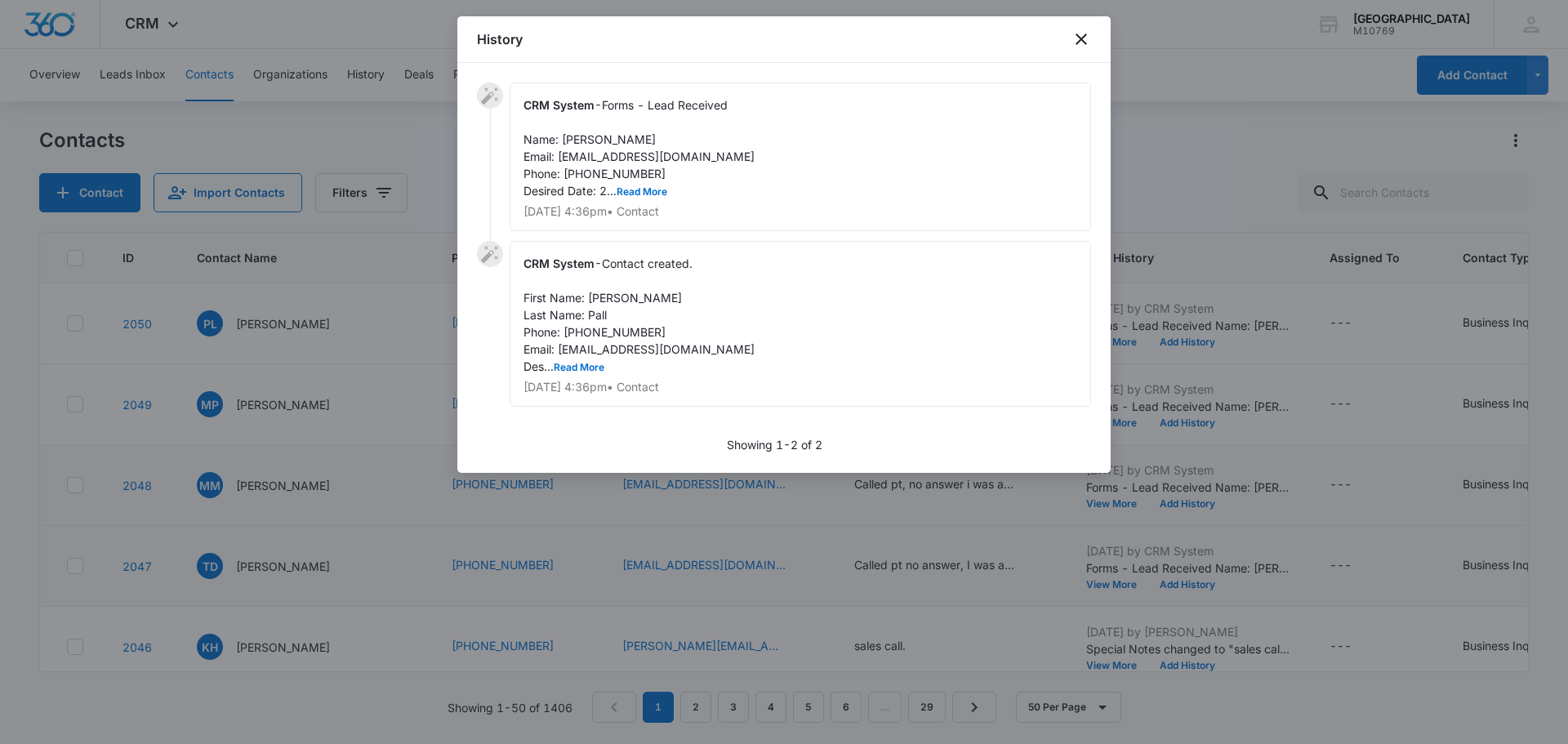
click at [645, 202] on div "CRM System - Forms - Lead Received Name: Misty Pall Email: Kaumana12@gmail.com …" at bounding box center [800, 156] width 581 height 148
click at [643, 191] on button "Read More" at bounding box center [641, 191] width 51 height 10
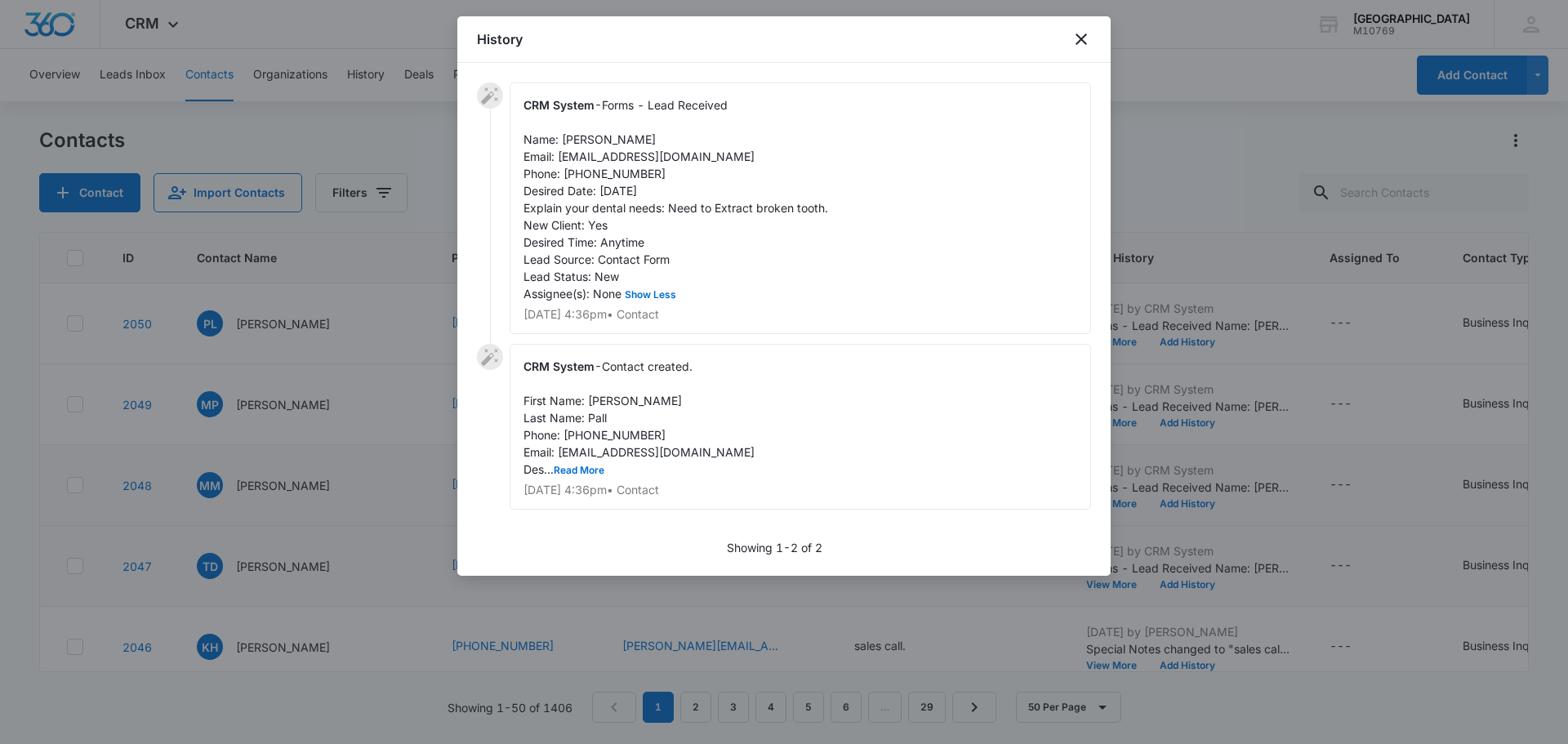
click at [1083, 29] on div "History" at bounding box center [784, 39] width 654 height 46
click at [1083, 28] on div "History" at bounding box center [784, 39] width 654 height 46
click at [1075, 42] on icon "close" at bounding box center [1081, 39] width 20 height 20
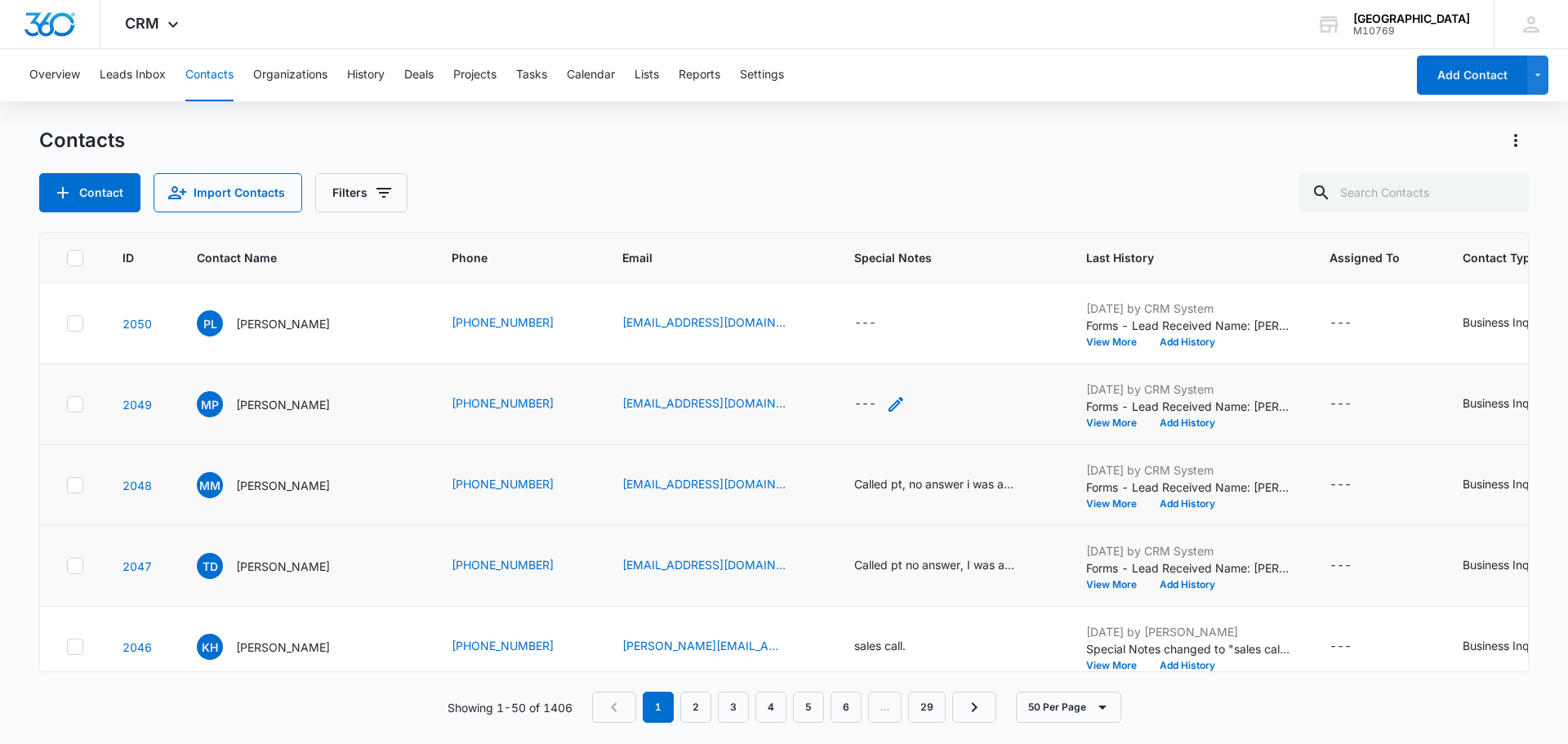
click at [871, 403] on div "---" at bounding box center [880, 405] width 52 height 20
drag, startPoint x: 919, startPoint y: 322, endPoint x: 916, endPoint y: 294, distance: 28.2
click at [919, 319] on div "Special Notes Cancel Save" at bounding box center [880, 285] width 233 height 204
click at [916, 289] on textarea "Special Notes" at bounding box center [880, 272] width 194 height 93
type textarea "G"
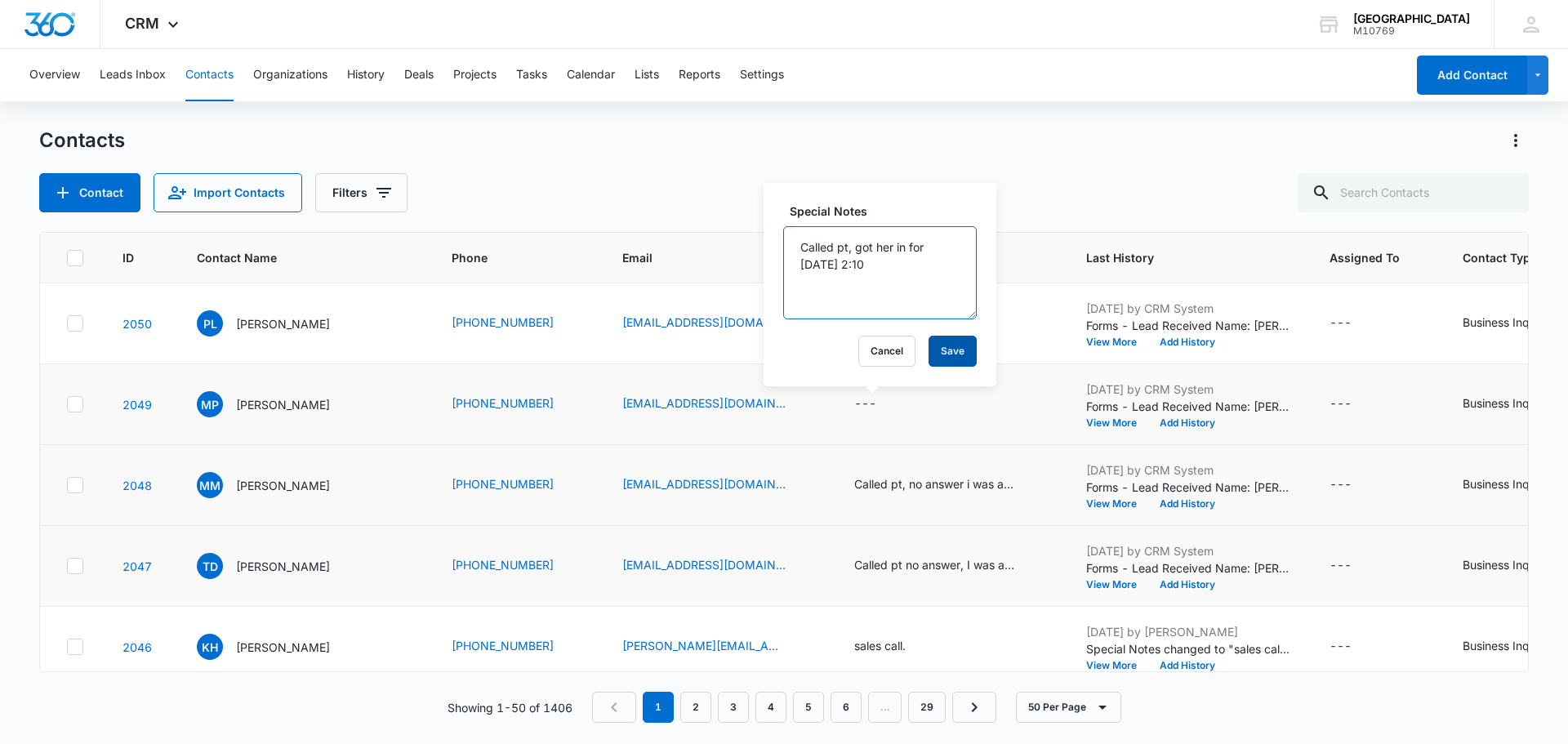
type textarea "Called pt, got her in for 10/15/2025 @ 2:10"
click at [939, 349] on button "Save" at bounding box center [953, 351] width 48 height 31
click at [1112, 339] on button "View More" at bounding box center [1117, 342] width 63 height 10
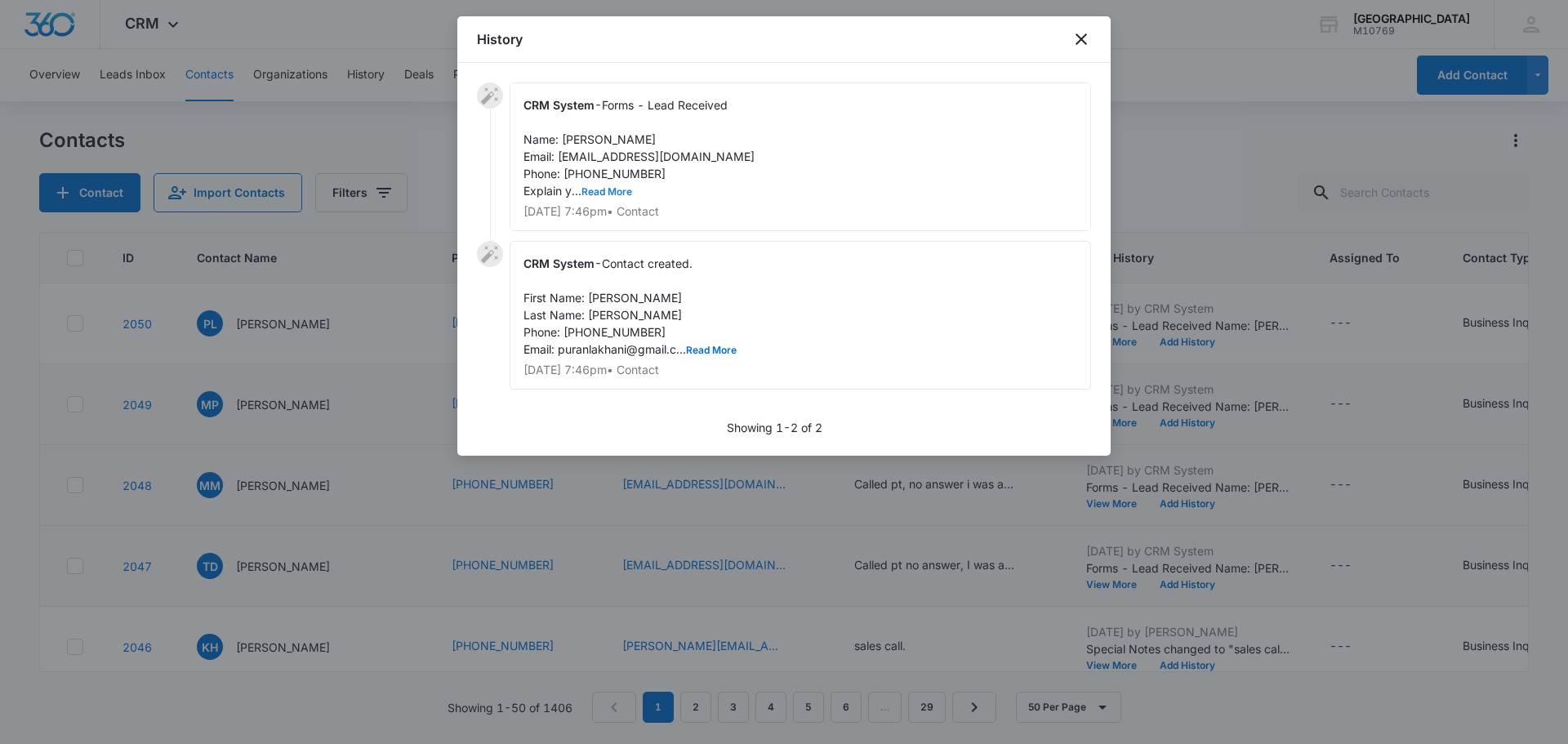
click at [596, 192] on button "Read More" at bounding box center [606, 191] width 51 height 10
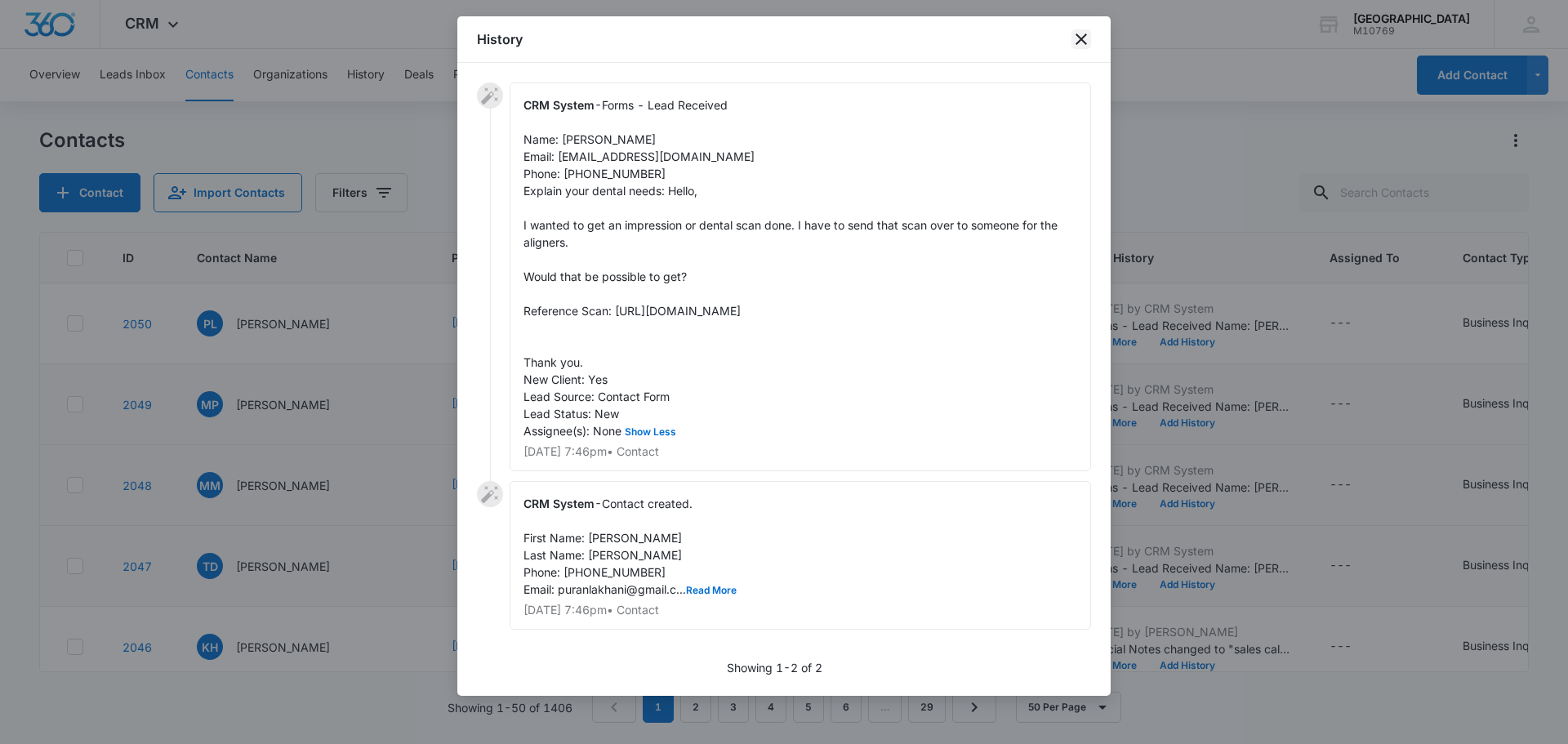
click at [1080, 43] on icon "close" at bounding box center [1081, 39] width 20 height 20
